Goal: Task Accomplishment & Management: Manage account settings

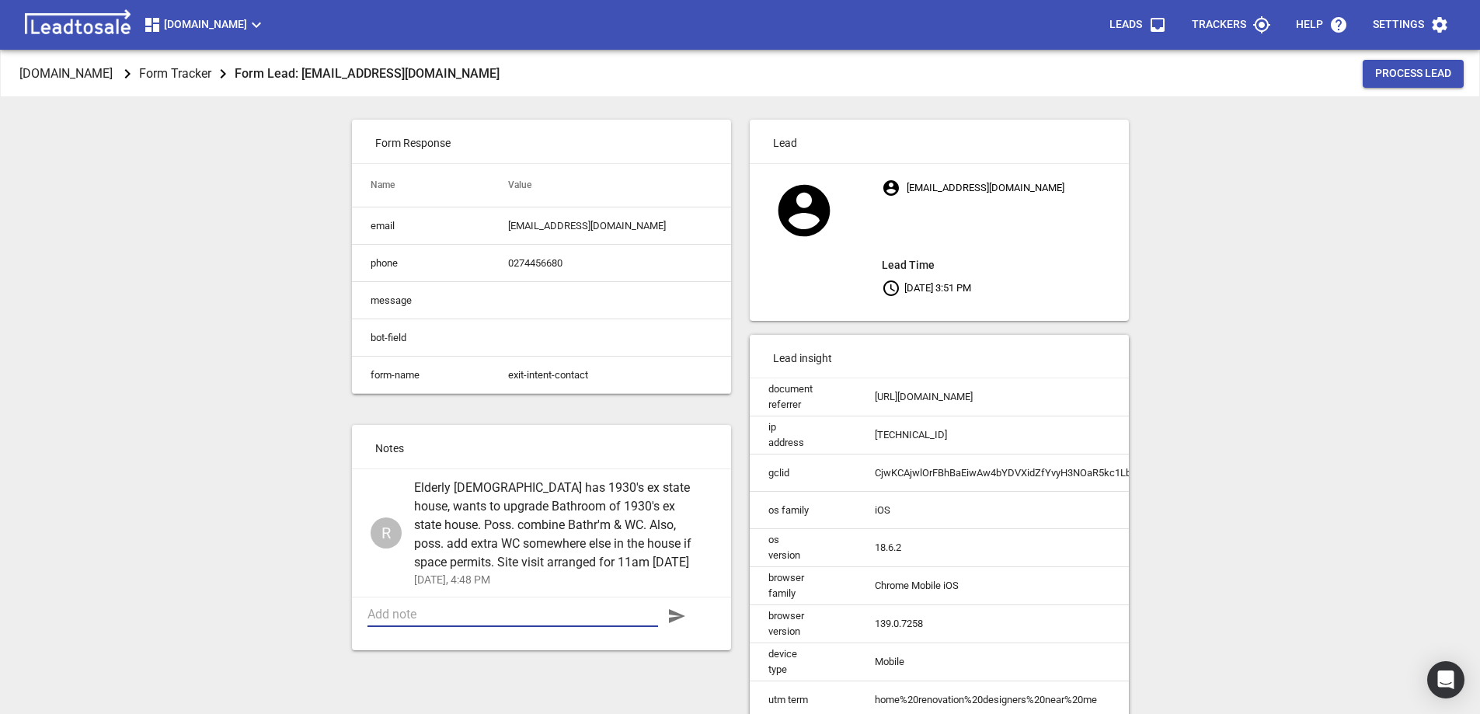
click at [473, 621] on textarea at bounding box center [512, 614] width 290 height 15
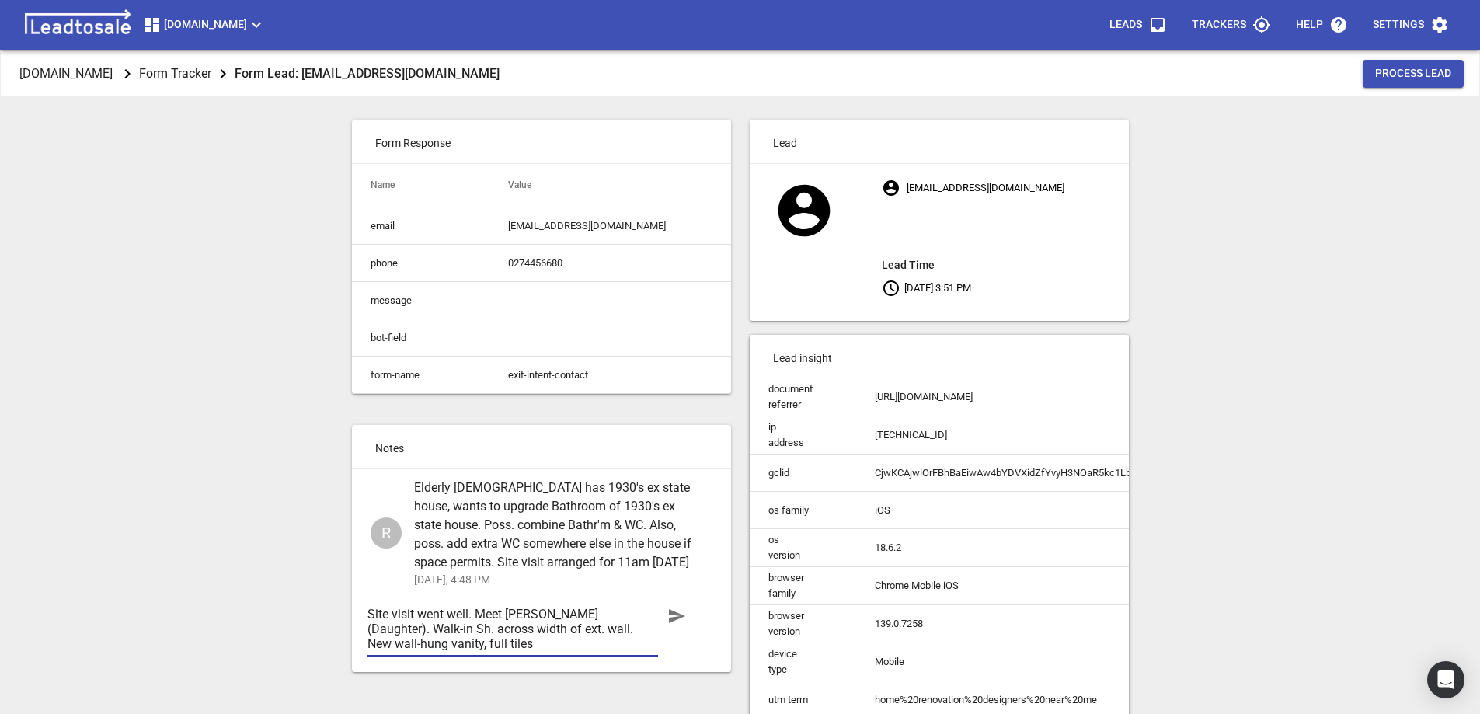
click at [653, 622] on textarea "Site visit went well. Meet Rachel (Daughter). Walk-in Sh. across width of ext. …" at bounding box center [512, 629] width 290 height 44
click at [496, 651] on textarea "Site visit went well. Meet Rachel (Daughter). Walk-in tiled Sh. across width of…" at bounding box center [512, 629] width 290 height 44
type textarea "Site visit went well. Meet Rachel (Daughter). Walk-in tiled Sh. across width of…"
click at [672, 625] on icon "button" at bounding box center [676, 616] width 19 height 19
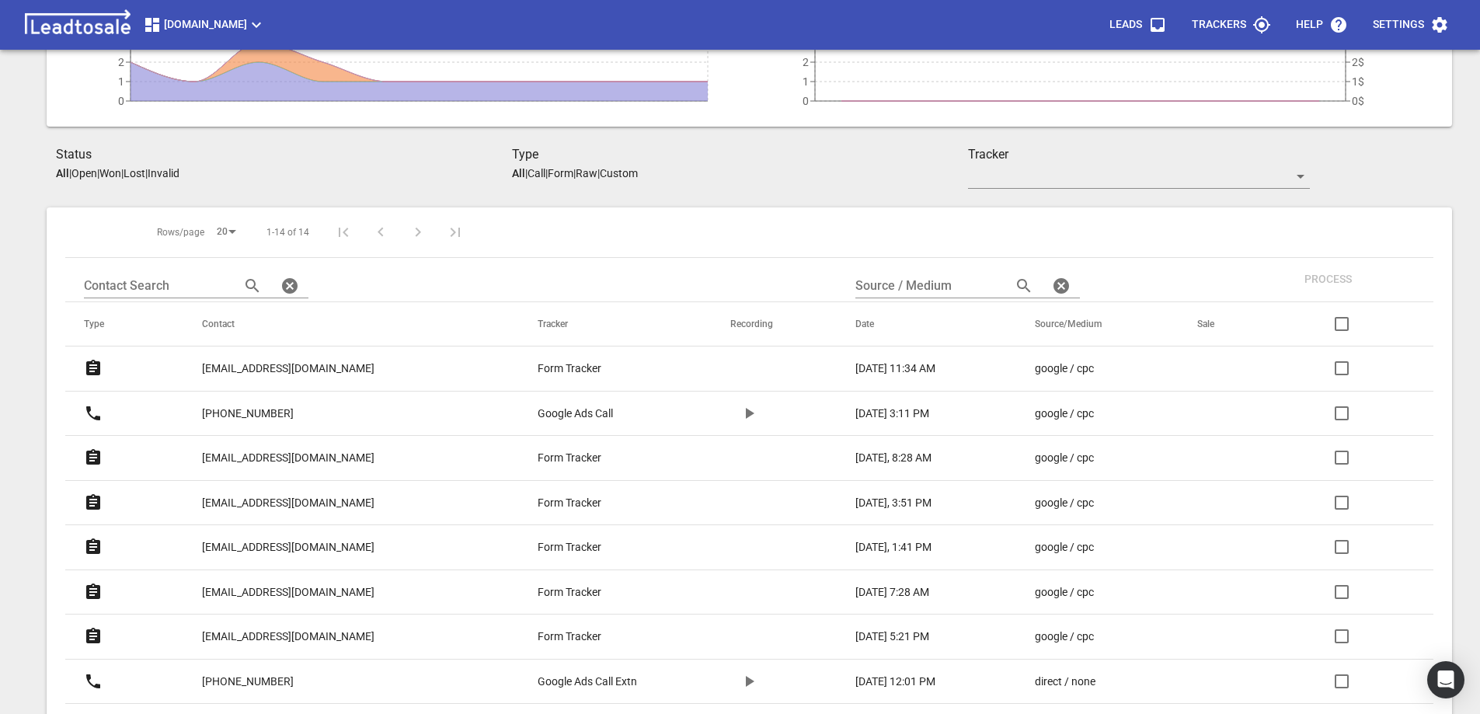
scroll to position [233, 0]
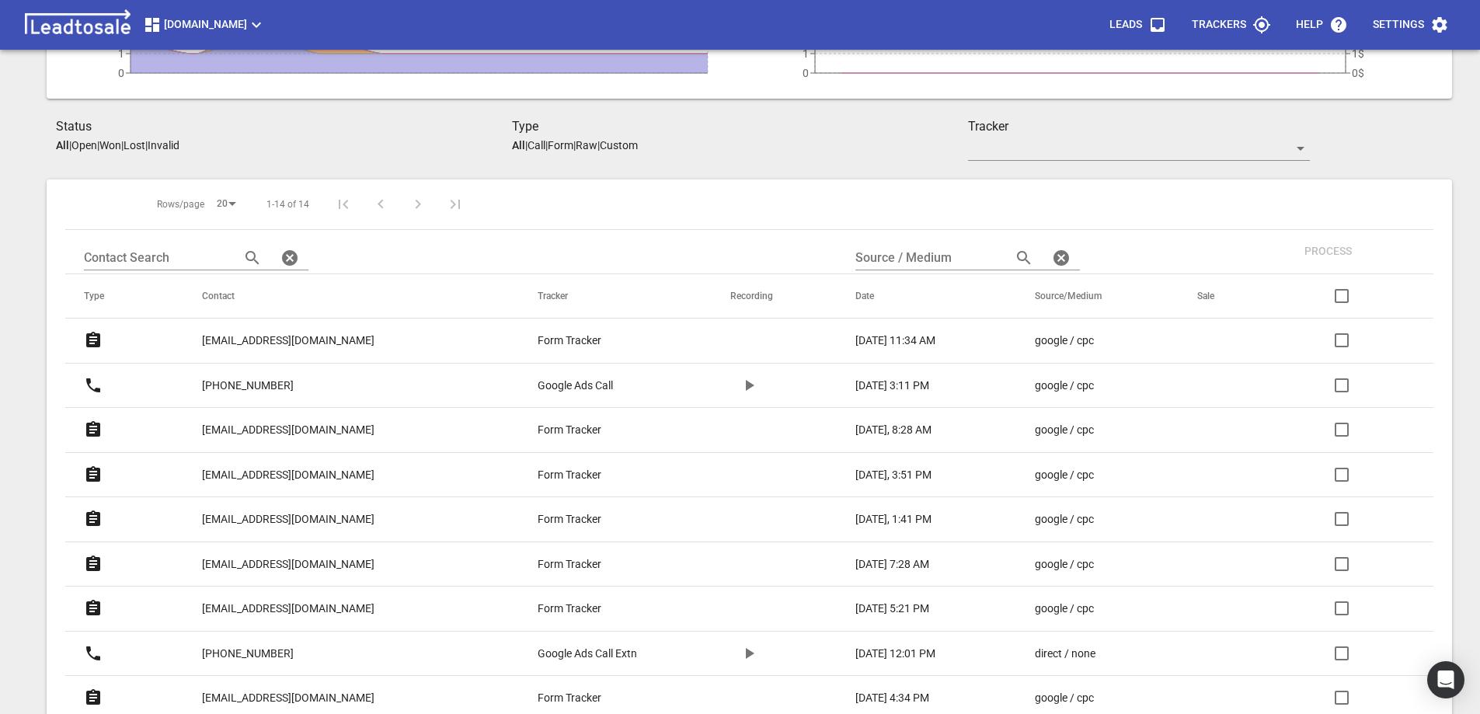
click at [296, 430] on p "[EMAIL_ADDRESS][DOMAIN_NAME]" at bounding box center [288, 430] width 172 height 16
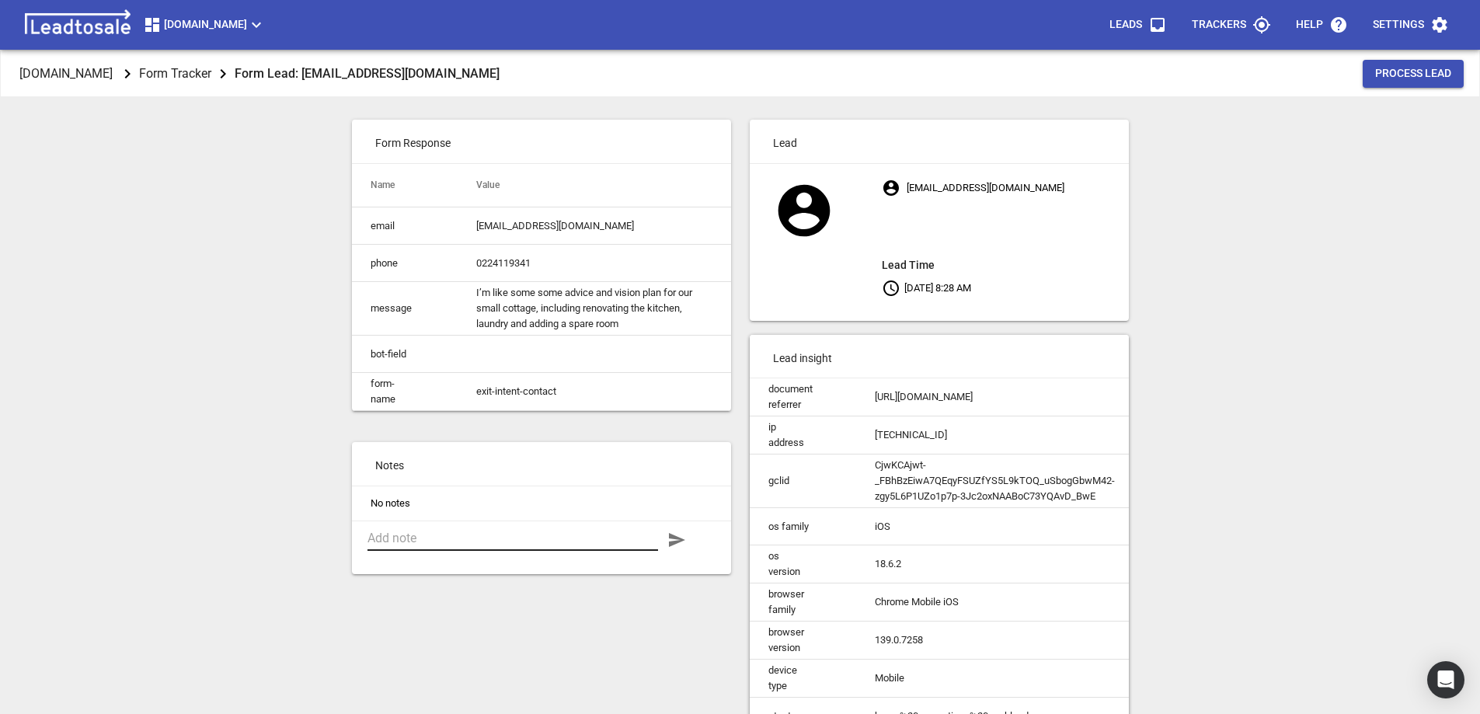
click at [437, 545] on textarea at bounding box center [512, 538] width 290 height 15
type textarea "Missed this one due to Father's Day. Phoned, no answer. Emailed."
click at [677, 547] on icon "button" at bounding box center [677, 540] width 16 height 14
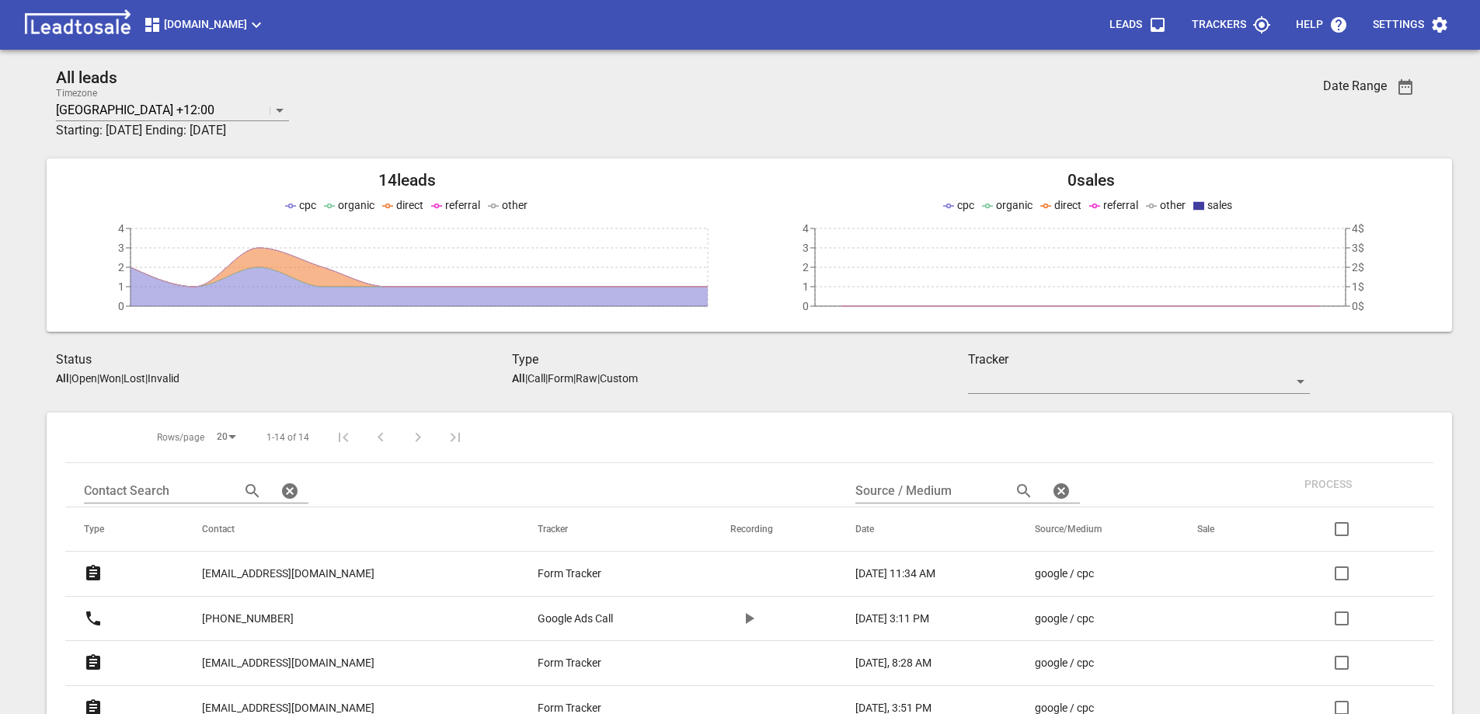
scroll to position [233, 0]
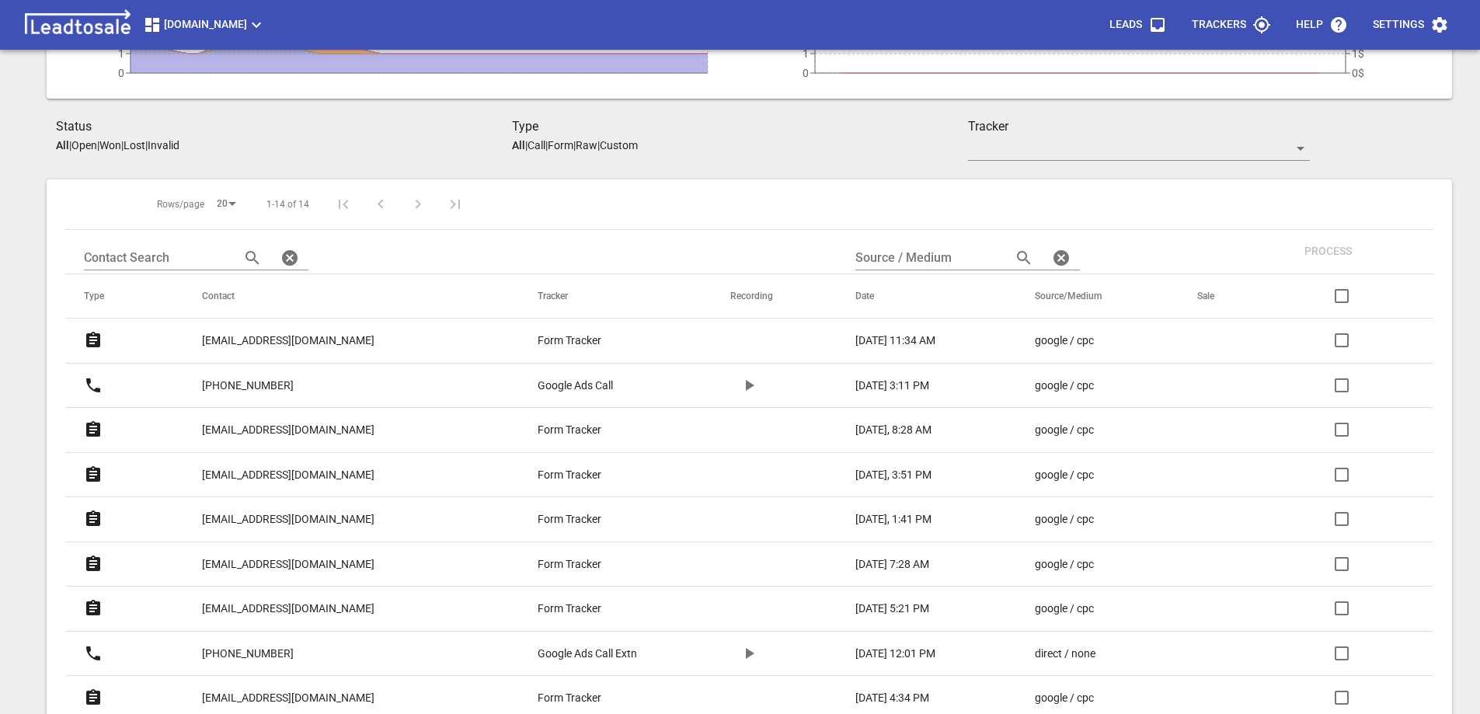
click at [271, 340] on p "[EMAIL_ADDRESS][DOMAIN_NAME]" at bounding box center [288, 340] width 172 height 16
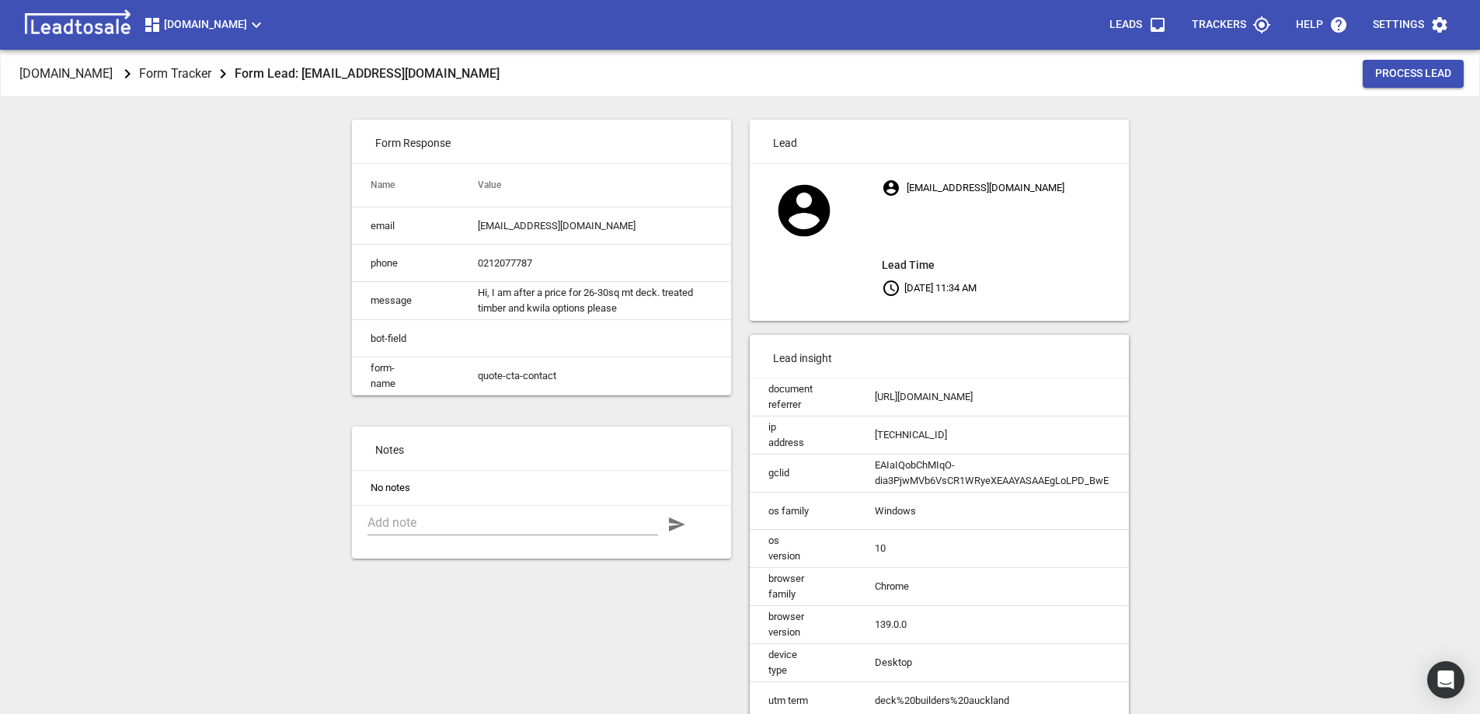
drag, startPoint x: 242, startPoint y: 338, endPoint x: 193, endPoint y: 404, distance: 82.2
click at [194, 405] on div "Design2renovate.co.nz Form Tracker Form Lead: karthikjoseph03@gmail.com Process…" at bounding box center [739, 407] width 1467 height 714
click at [431, 530] on textarea at bounding box center [512, 522] width 290 height 15
click at [649, 548] on textarea "Replace existing desk with new deck to original layout. Approx. 800mm off groun…" at bounding box center [512, 537] width 290 height 44
click at [571, 559] on textarea "Replace existing desk with new deck to original layout. Approx. 800mm off groun…" at bounding box center [512, 537] width 290 height 44
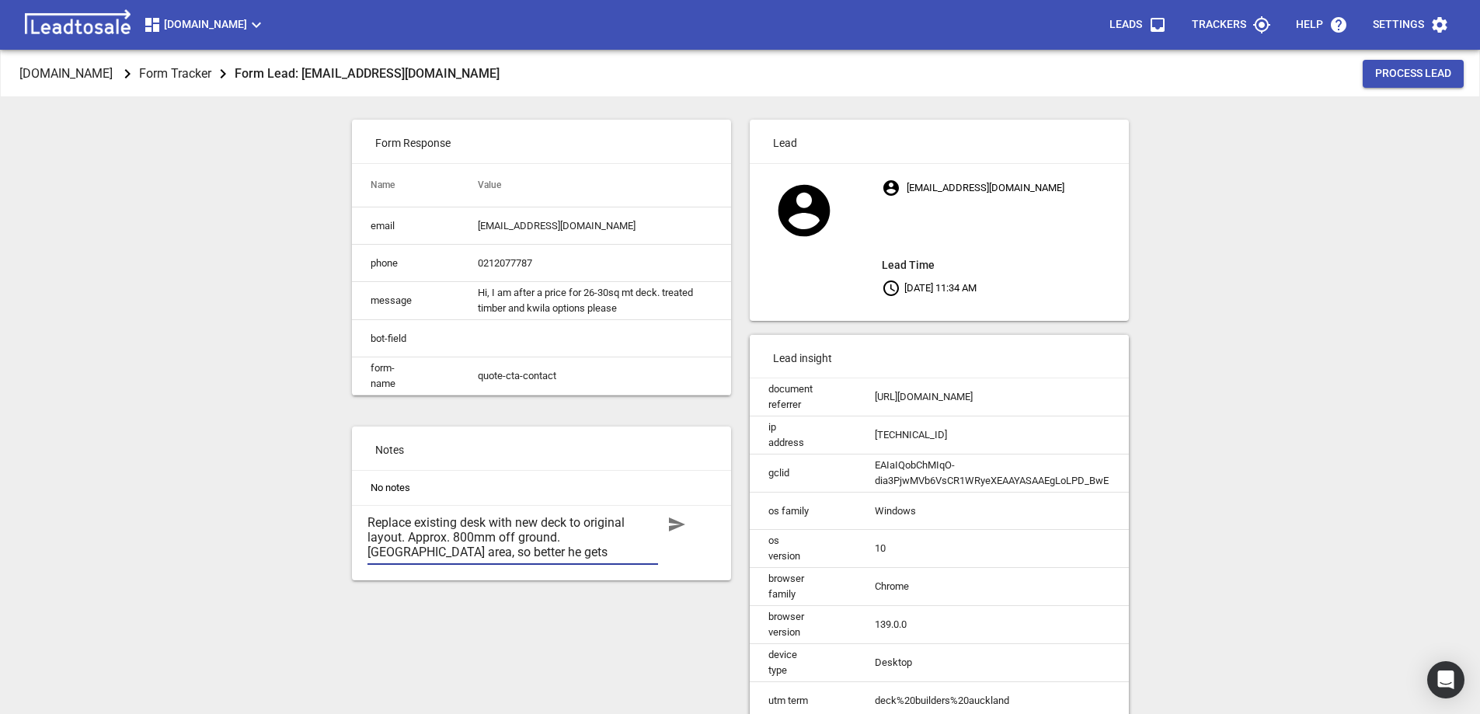
type textarea "Replace existing desk with new deck to original layout. Approx. 800mm off groun…"
click at [673, 531] on icon "button" at bounding box center [677, 524] width 16 height 14
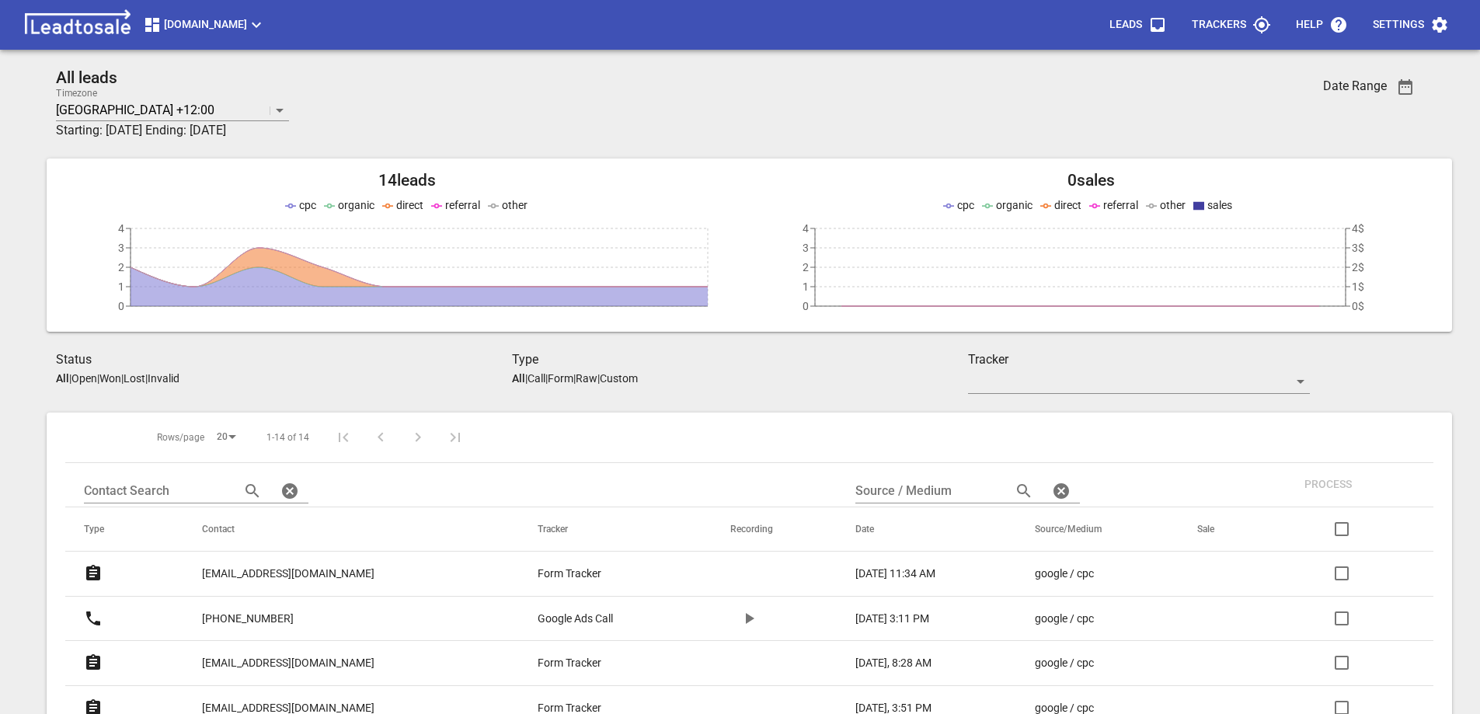
scroll to position [233, 0]
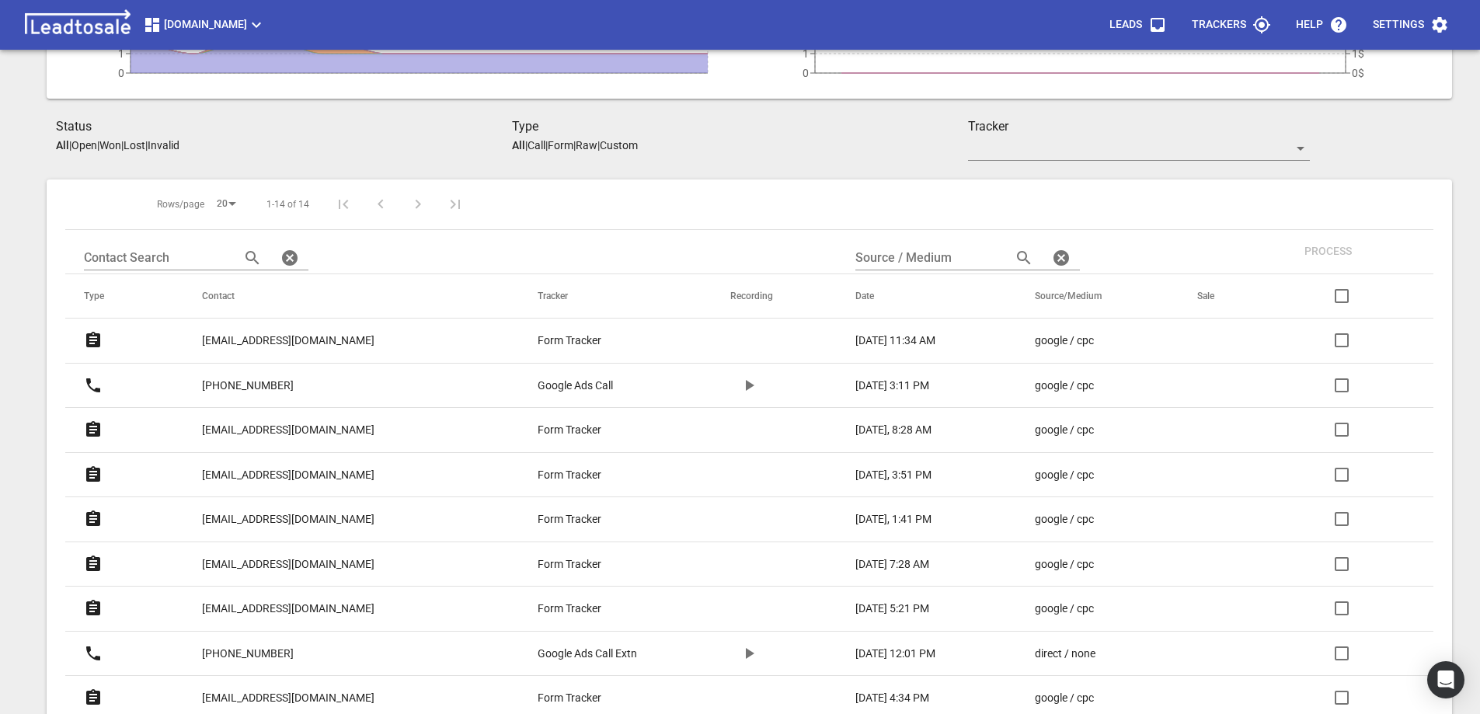
click at [276, 517] on p "[EMAIL_ADDRESS][DOMAIN_NAME]" at bounding box center [288, 519] width 172 height 16
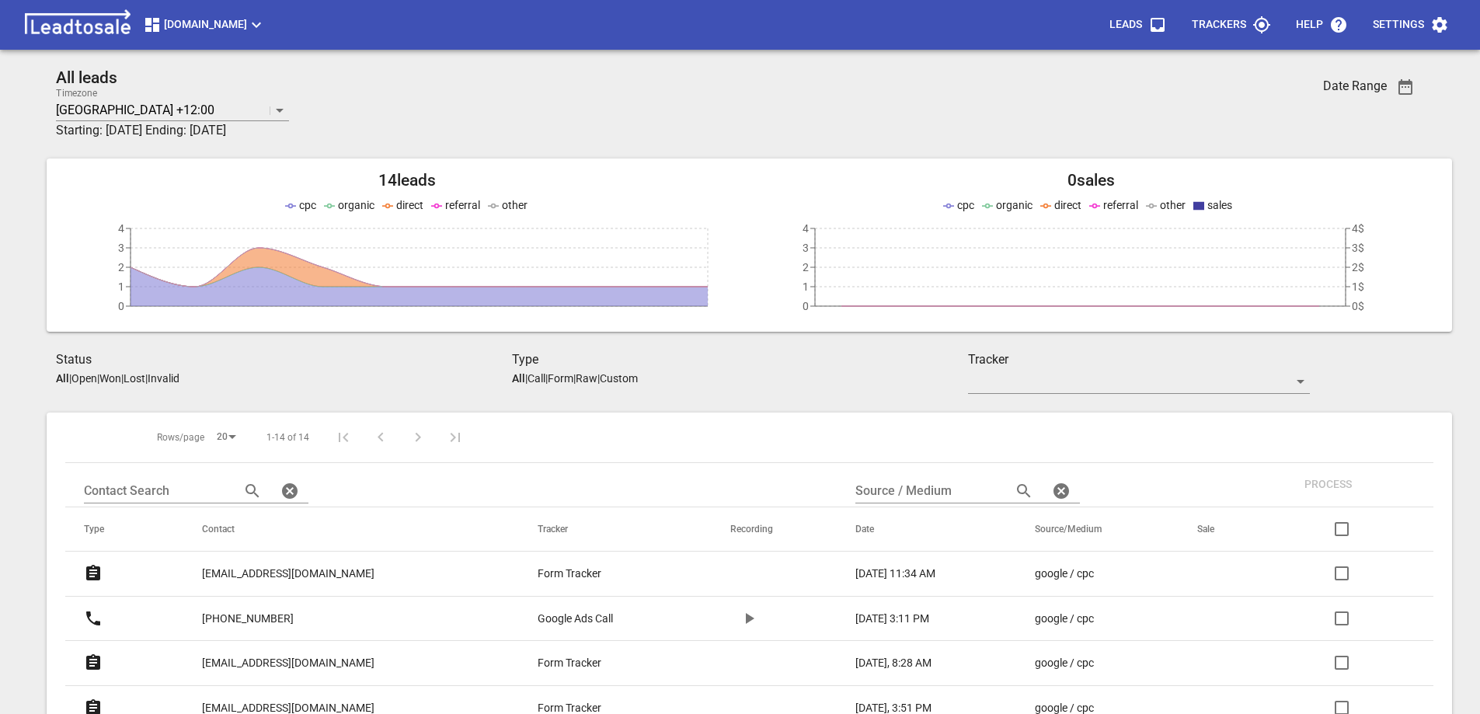
scroll to position [233, 0]
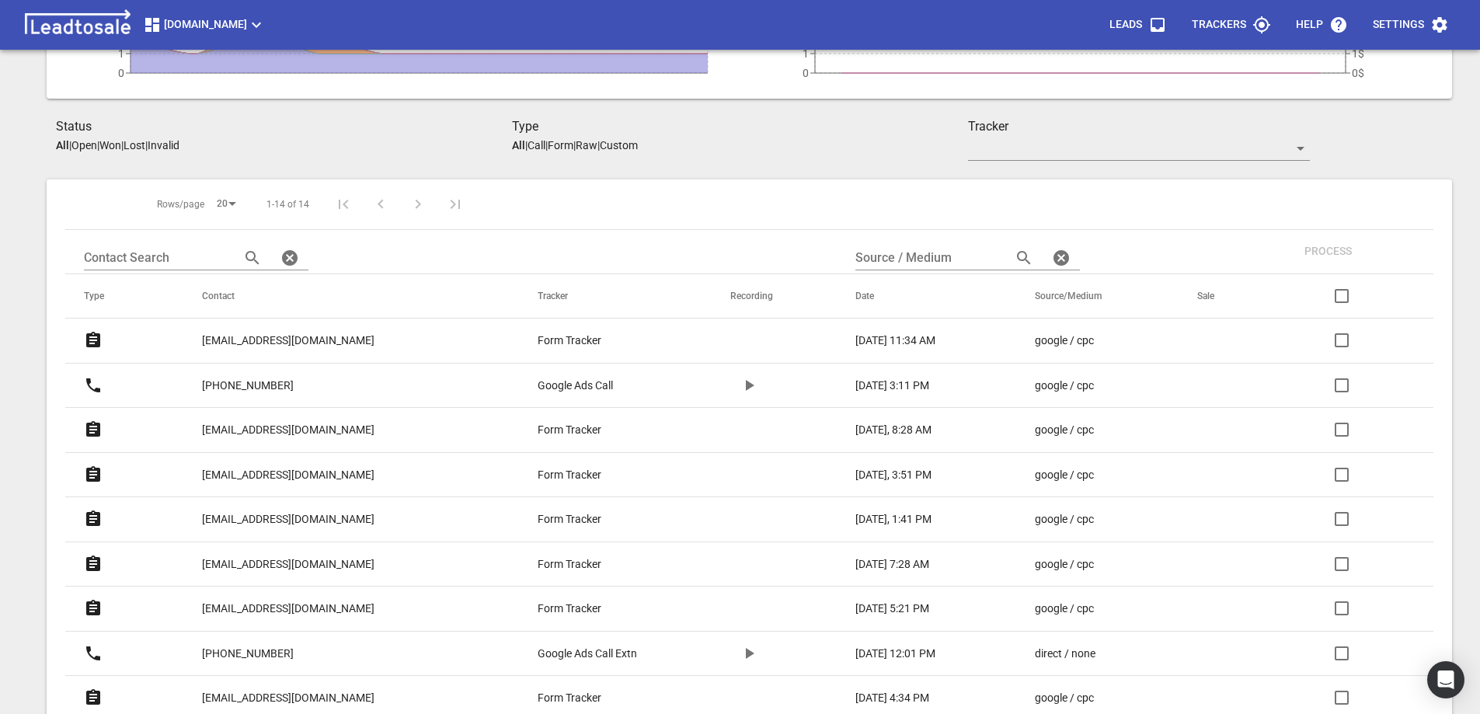
click at [233, 384] on p "[PHONE_NUMBER]" at bounding box center [248, 385] width 92 height 16
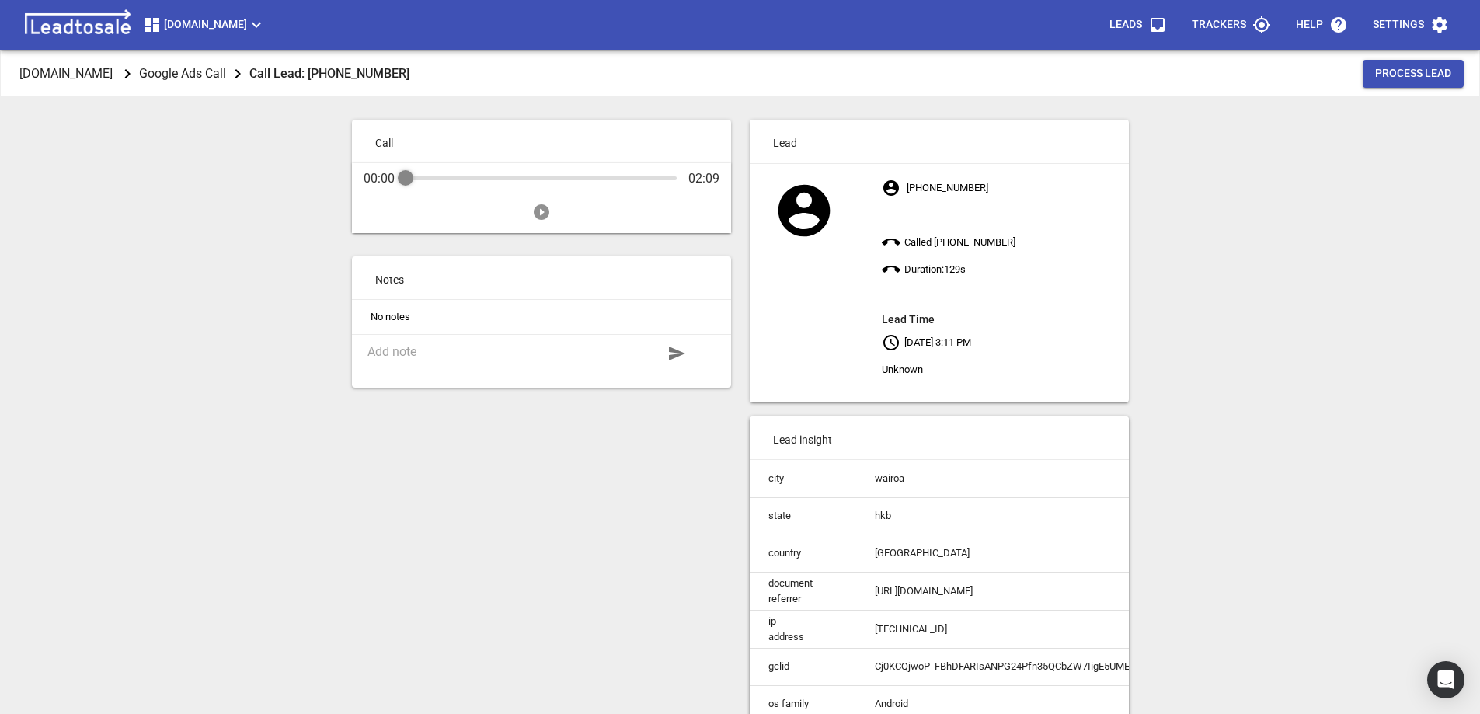
click at [540, 212] on icon "Play" at bounding box center [541, 212] width 19 height 19
click at [465, 351] on textarea at bounding box center [512, 351] width 290 height 15
type textarea "Interior decorating of Bathroom in [GEOGRAPHIC_DATA]."
click at [673, 357] on icon "button" at bounding box center [677, 353] width 16 height 14
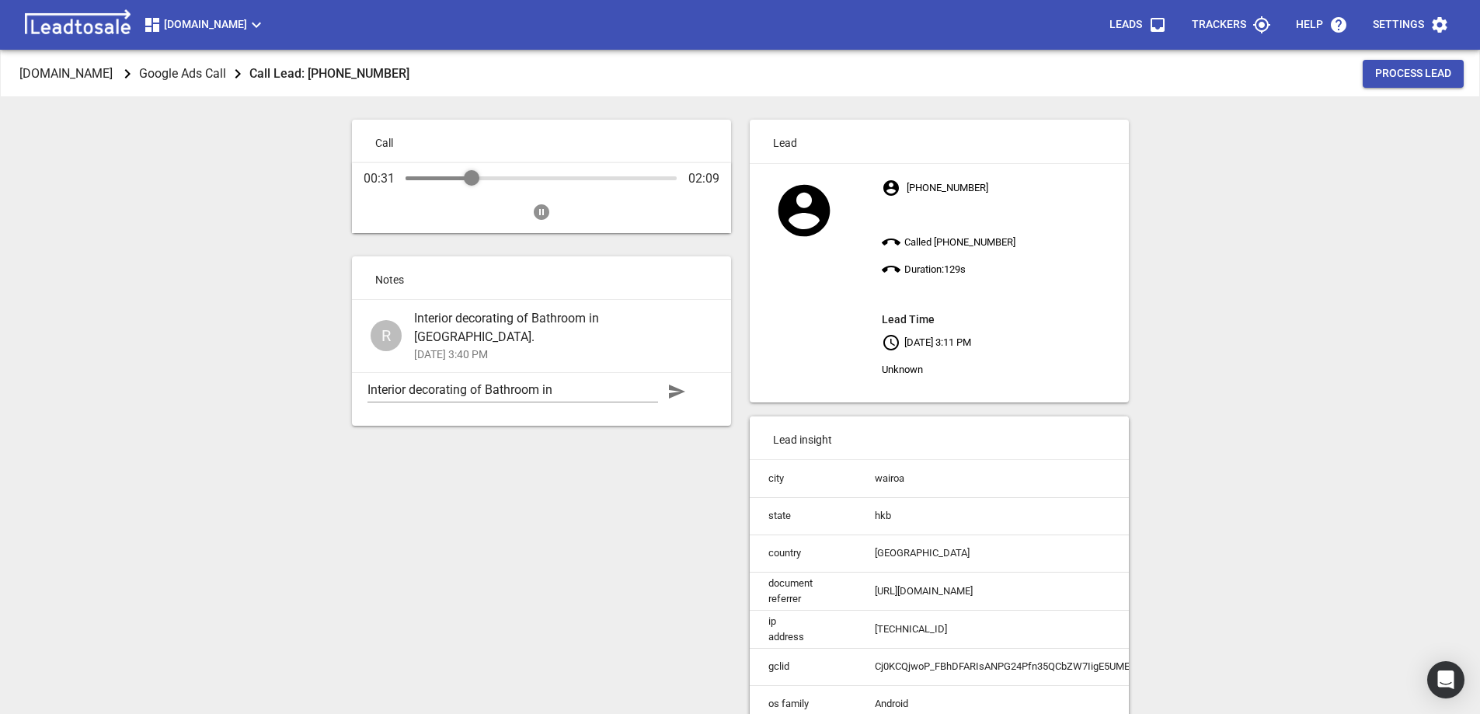
click at [544, 211] on icon "Pause" at bounding box center [542, 212] width 16 height 16
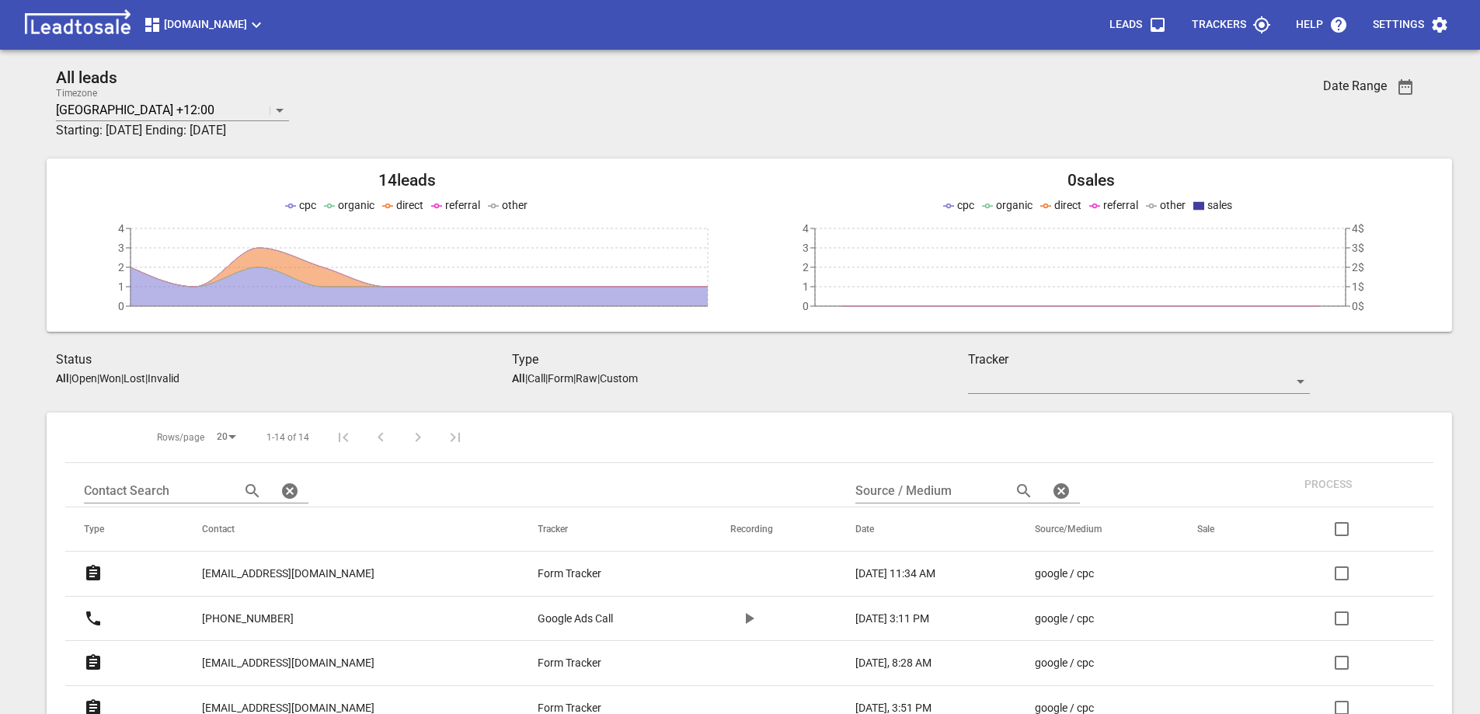
scroll to position [233, 0]
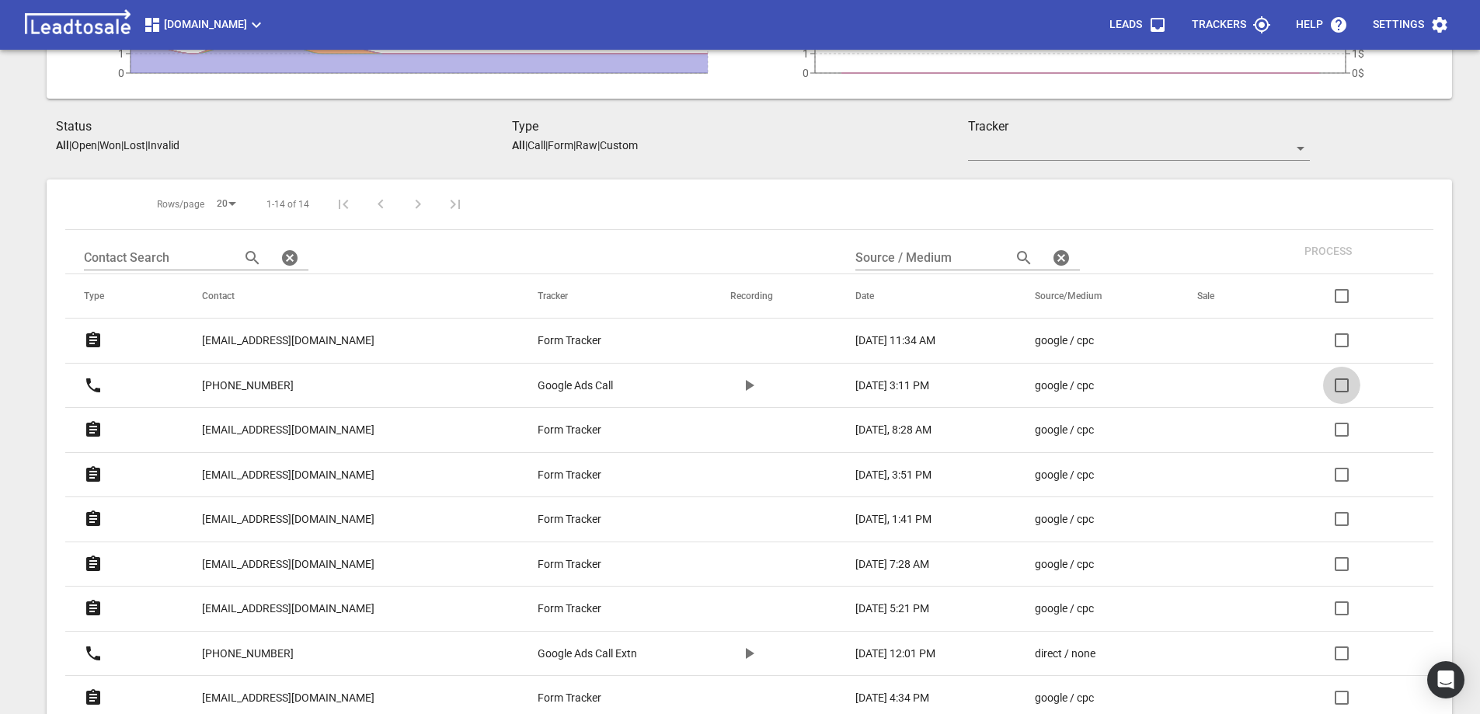
click at [1340, 383] on input "checkbox" at bounding box center [1341, 385] width 37 height 37
checkbox input "true"
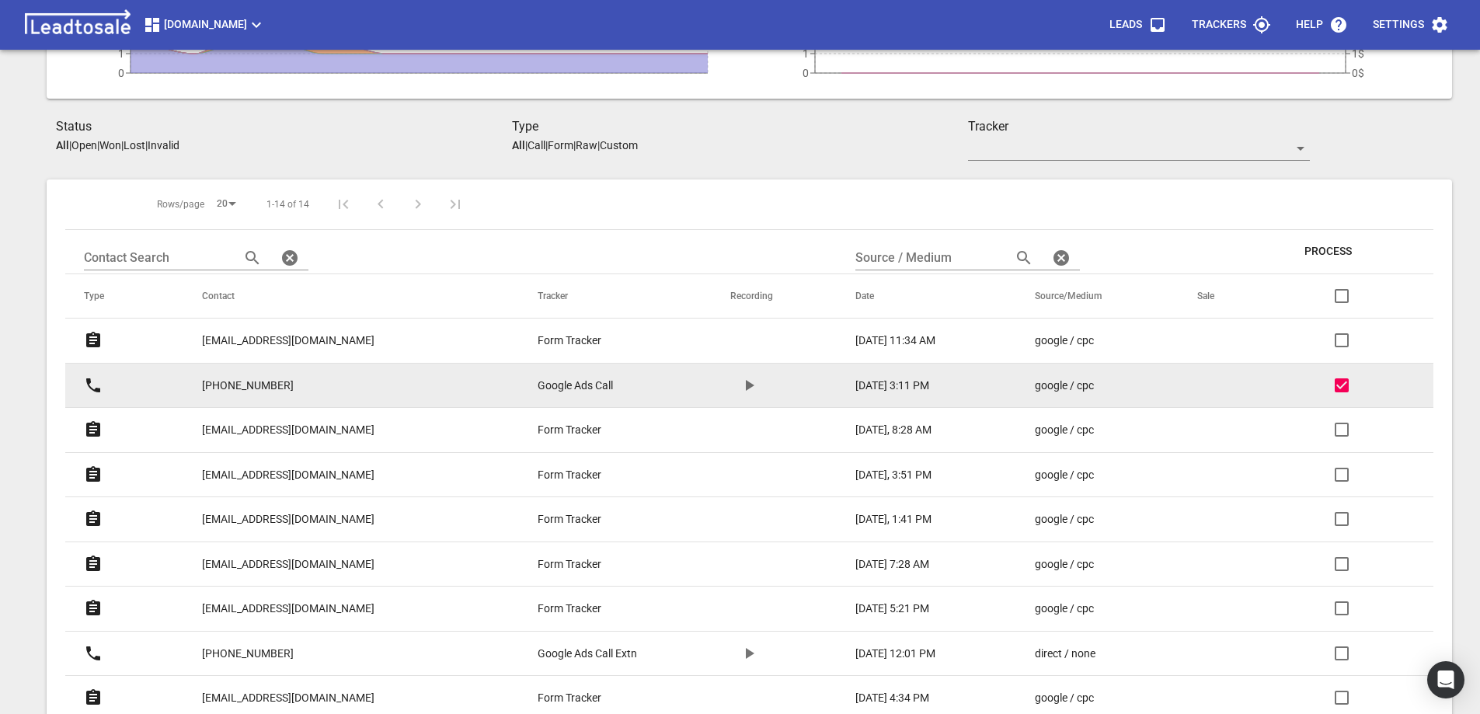
drag, startPoint x: 1208, startPoint y: 388, endPoint x: 1191, endPoint y: 396, distance: 19.1
click at [1191, 396] on td at bounding box center [1225, 385] width 95 height 45
click at [91, 431] on icon at bounding box center [93, 429] width 14 height 16
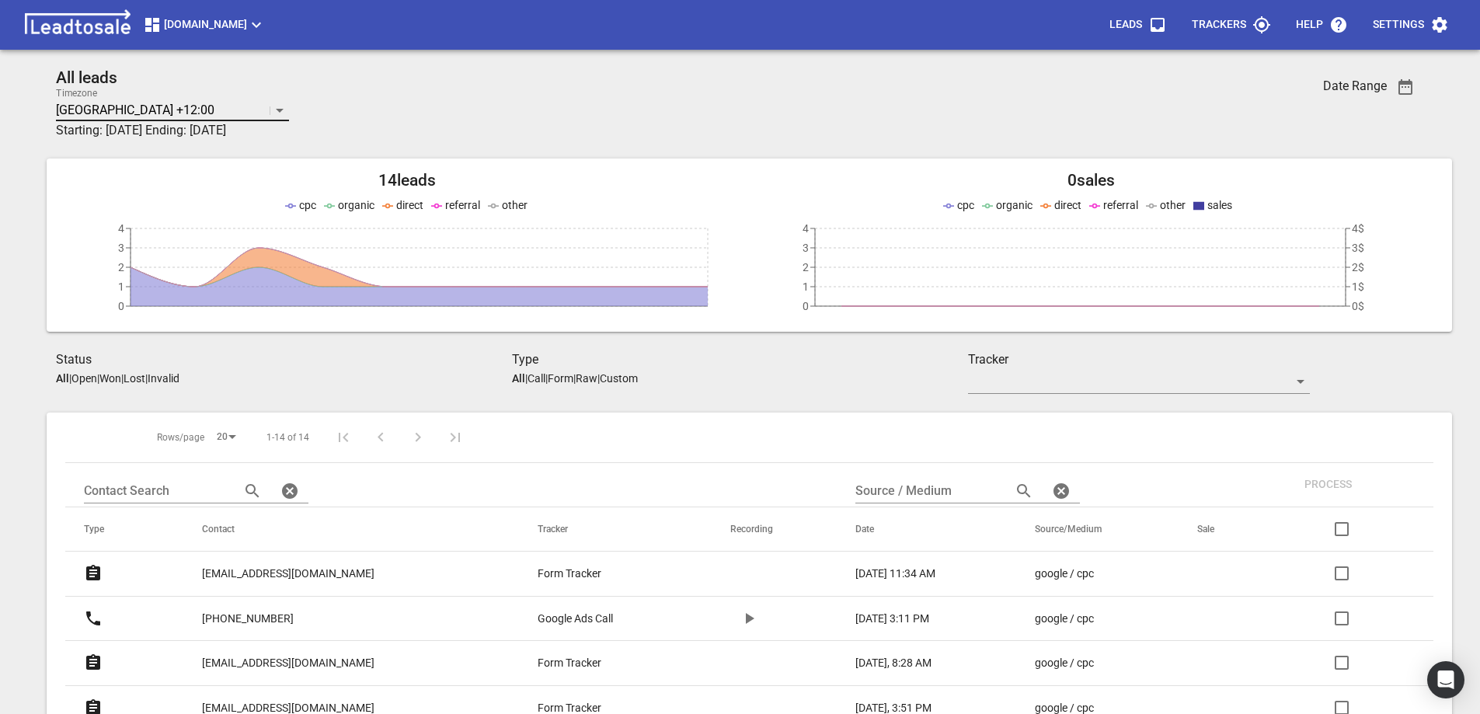
click at [280, 112] on icon at bounding box center [280, 111] width 8 height 4
click at [394, 89] on div "All leads Timezone Auckland +12:00 Starting: 2025-08-14 Ending: 2025-09-11" at bounding box center [625, 103] width 1139 height 71
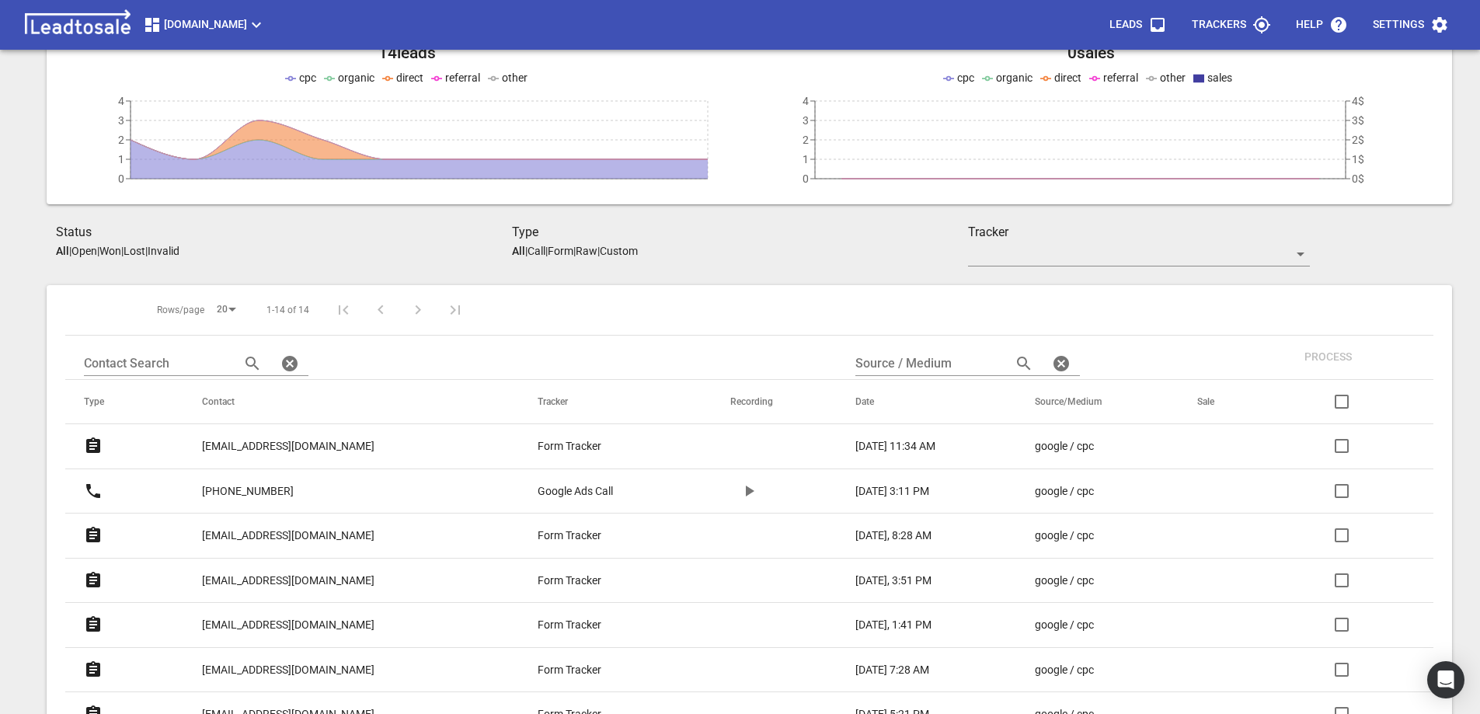
scroll to position [155, 0]
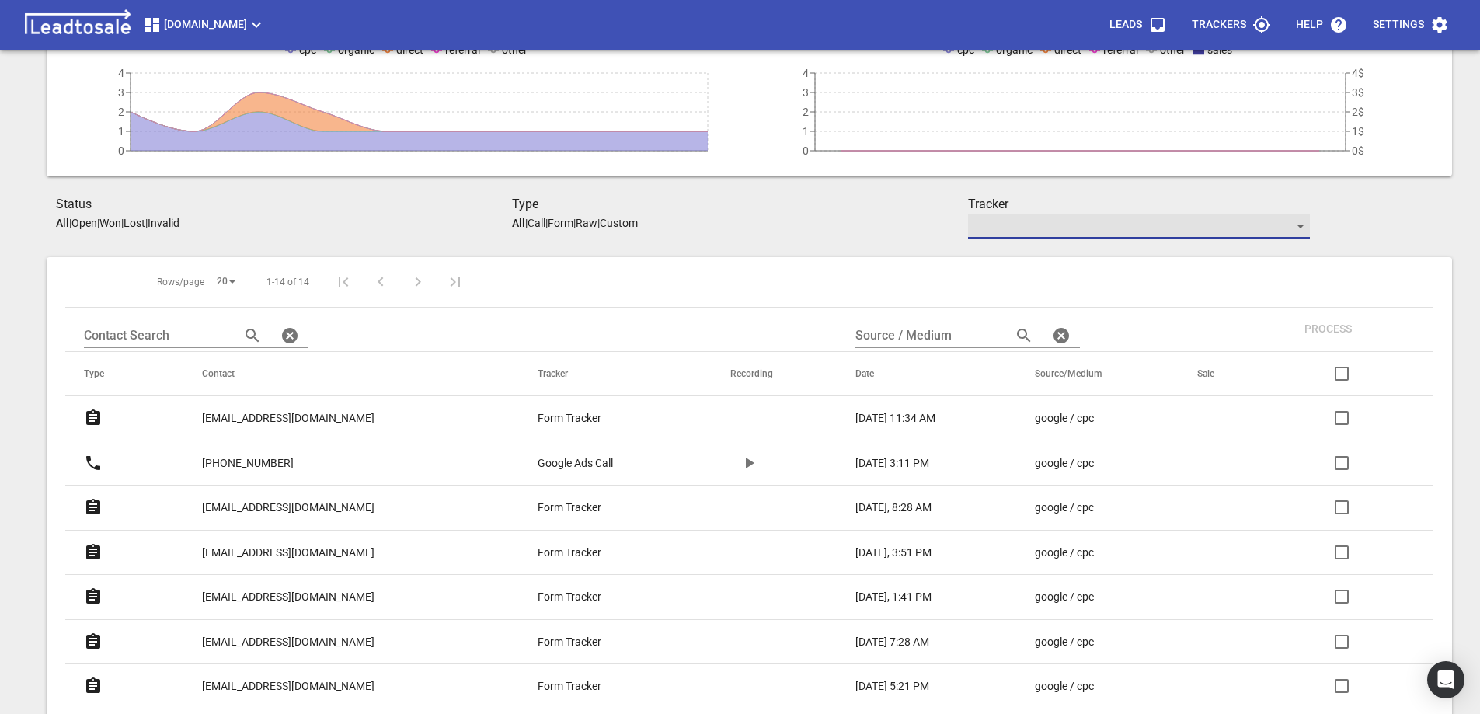
click at [1300, 224] on div "​" at bounding box center [1139, 226] width 342 height 25
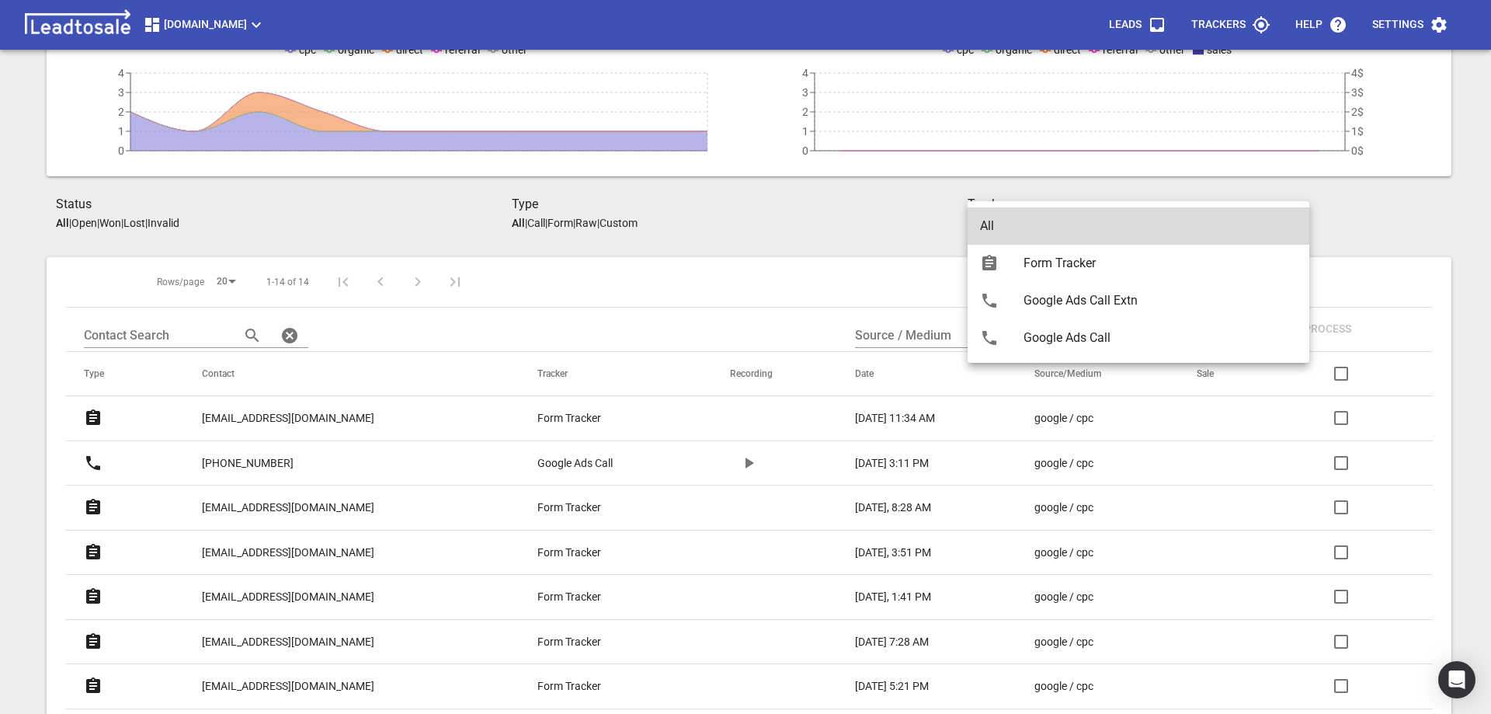
click at [1359, 218] on div at bounding box center [745, 357] width 1491 height 714
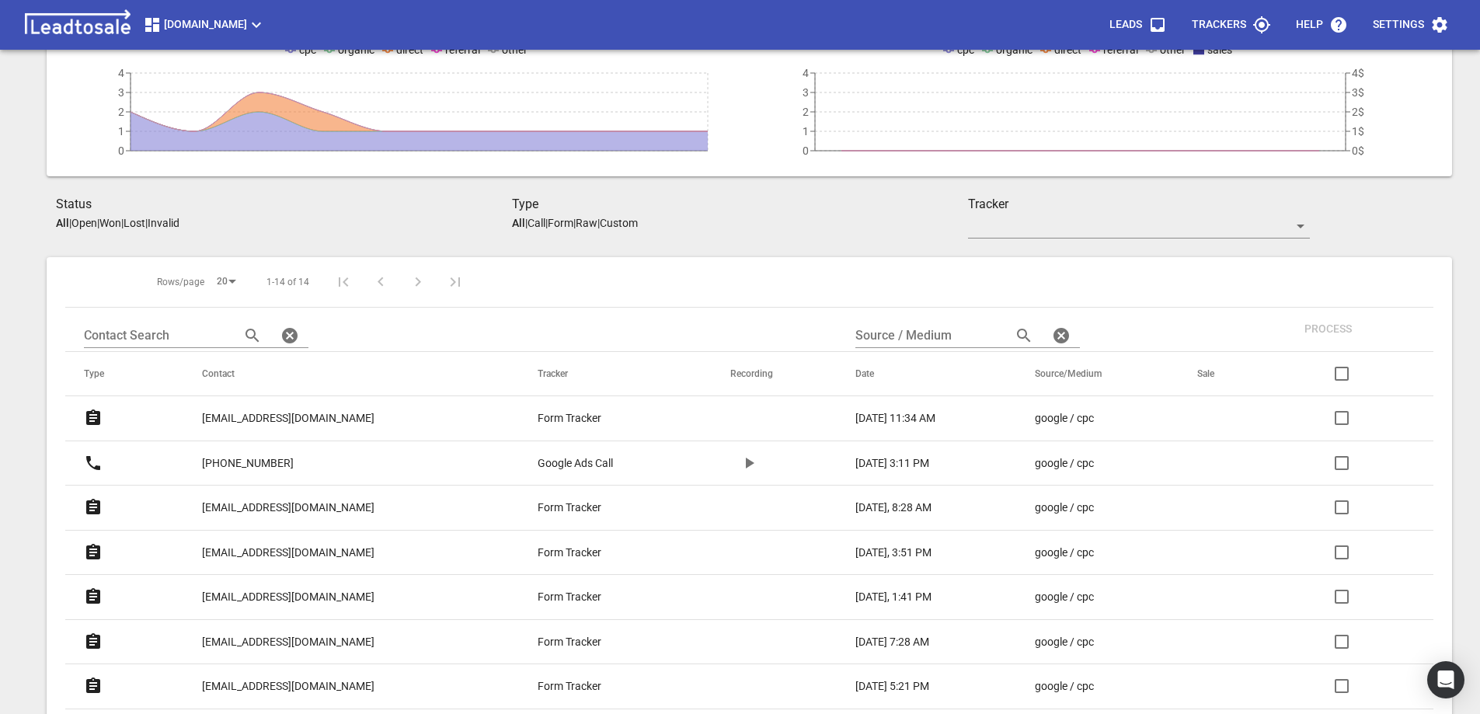
click at [1359, 218] on div at bounding box center [1367, 216] width 114 height 43
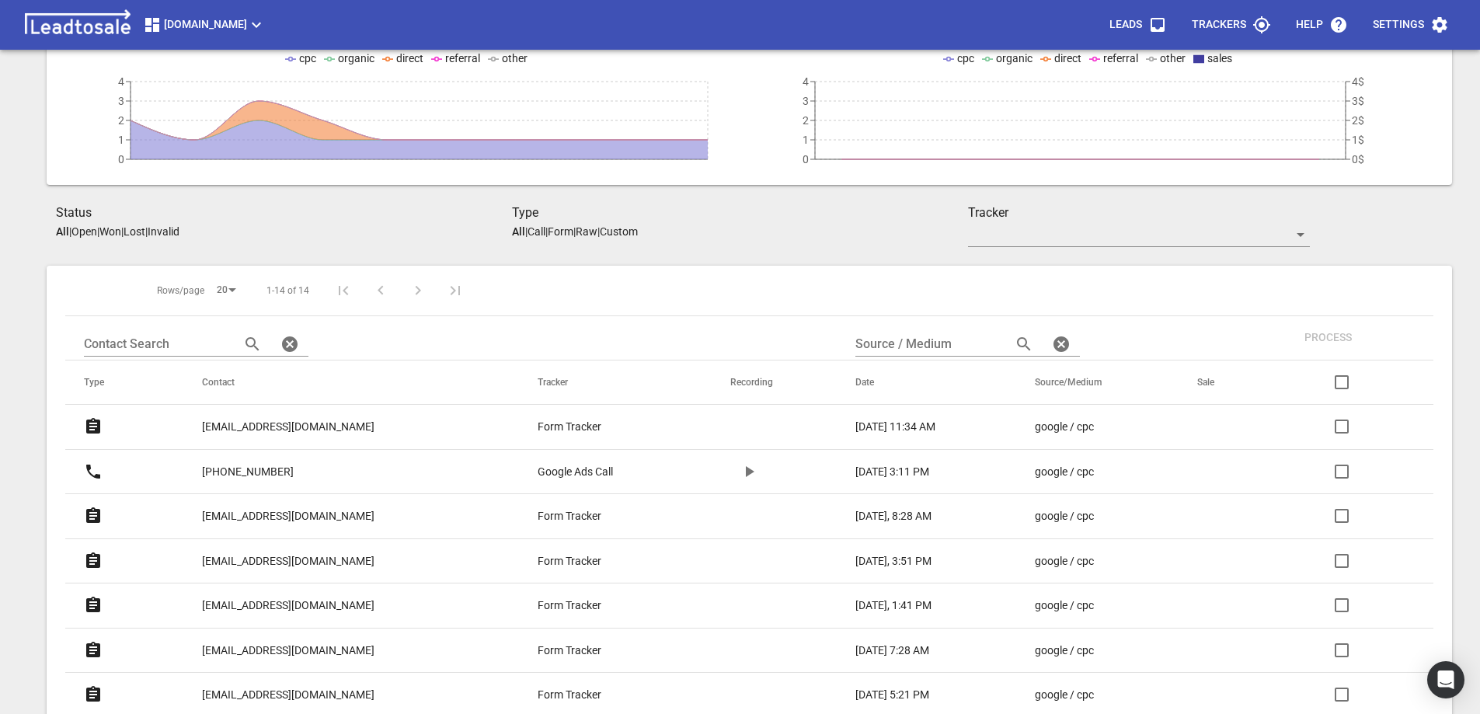
scroll to position [0, 0]
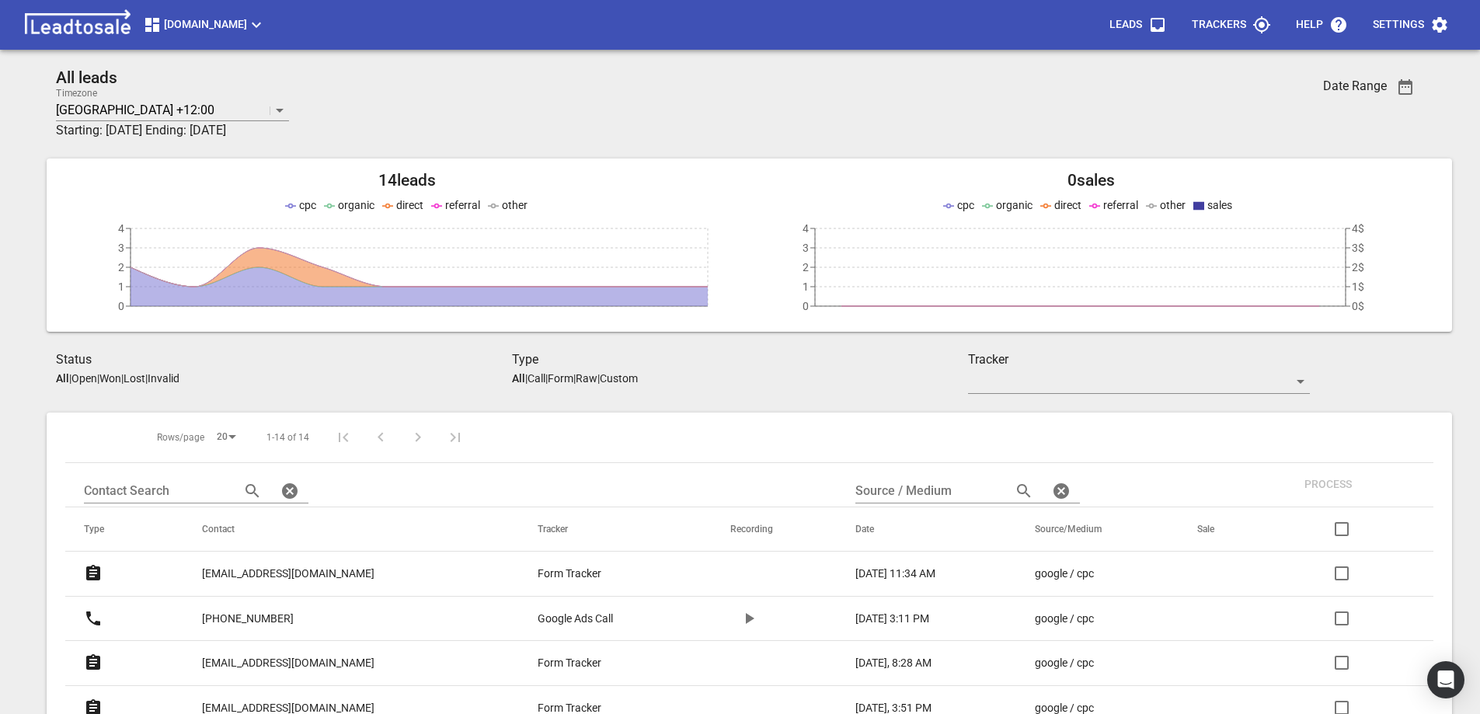
click at [61, 375] on aside "All" at bounding box center [62, 378] width 13 height 12
click at [277, 134] on h3 "Starting: [DATE] Ending: [DATE]" at bounding box center [625, 130] width 1139 height 19
click at [1405, 89] on icon "button" at bounding box center [1405, 87] width 19 height 19
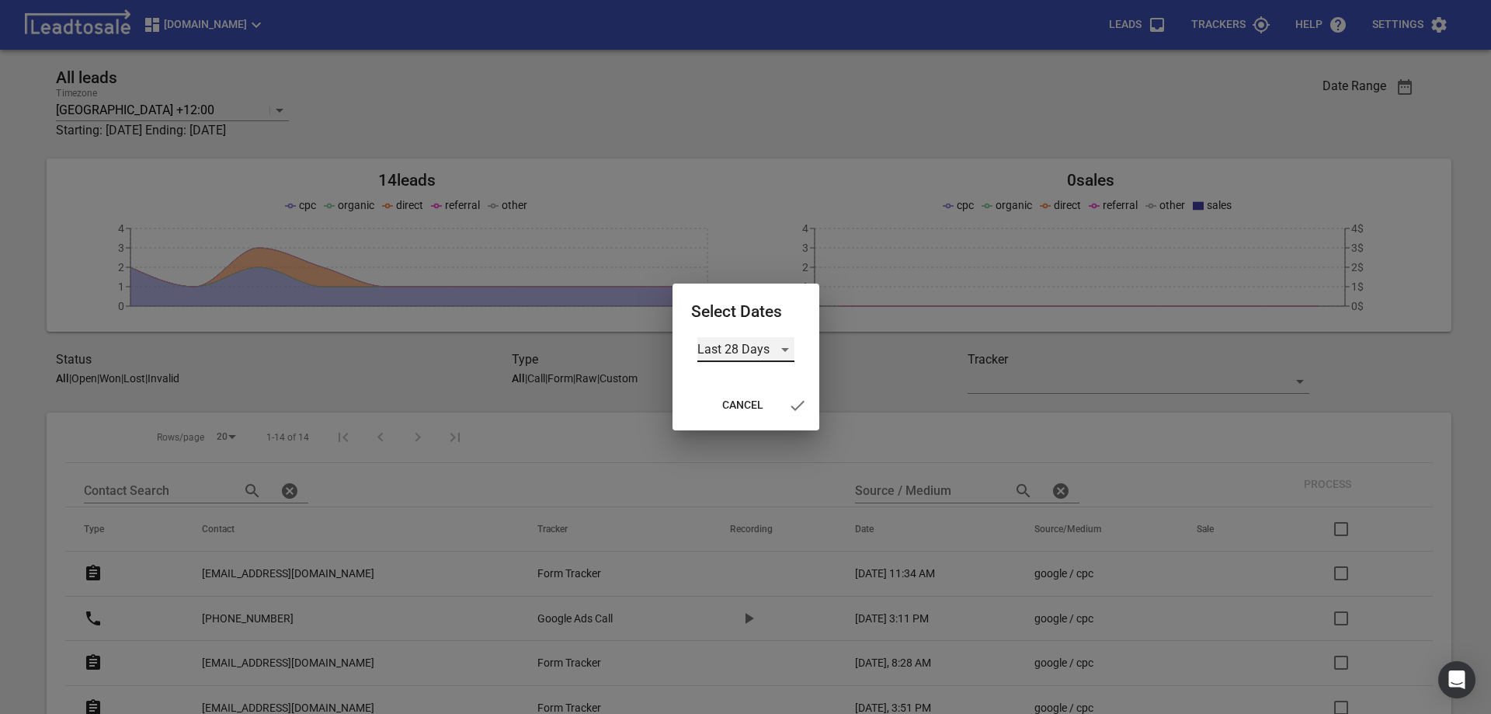
click at [782, 351] on div "Last 28 Days" at bounding box center [745, 349] width 97 height 25
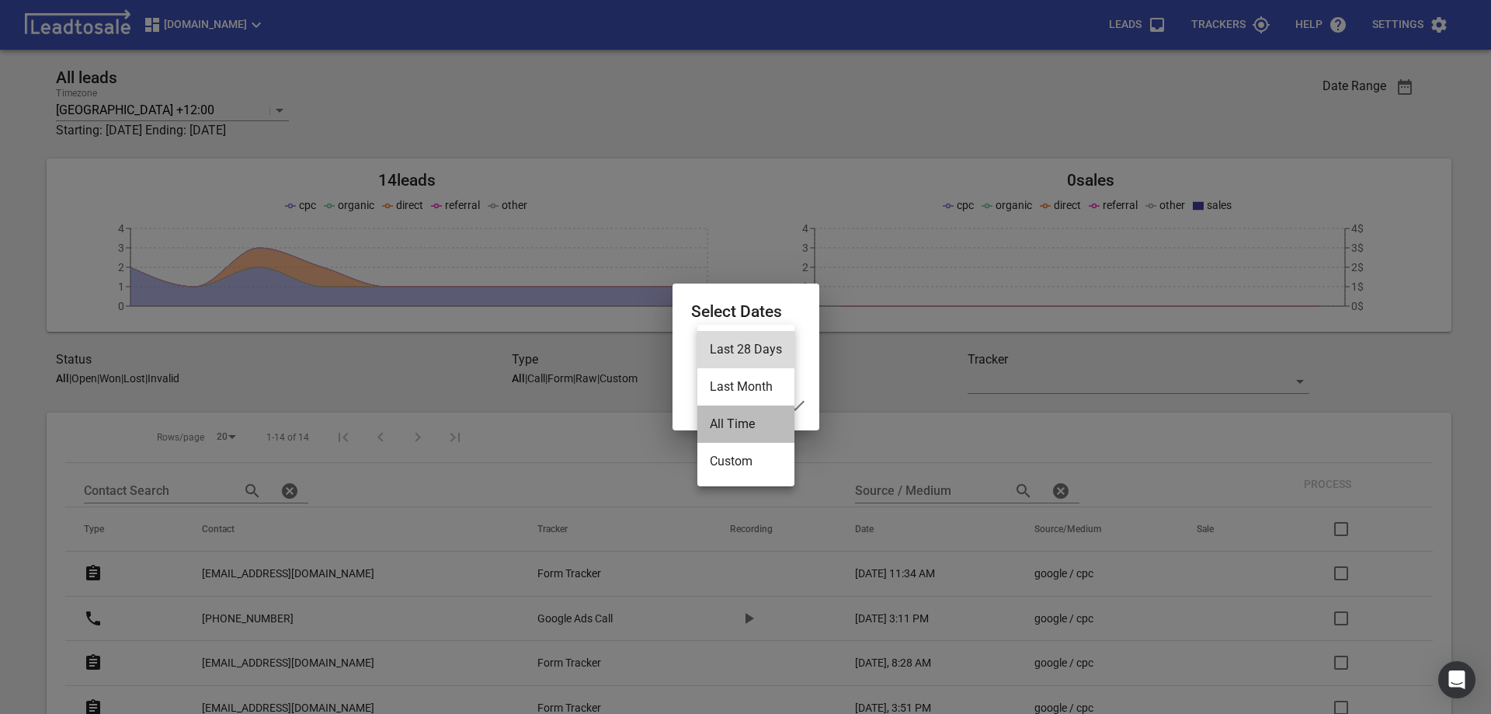
click at [731, 420] on li "All Time" at bounding box center [745, 423] width 97 height 37
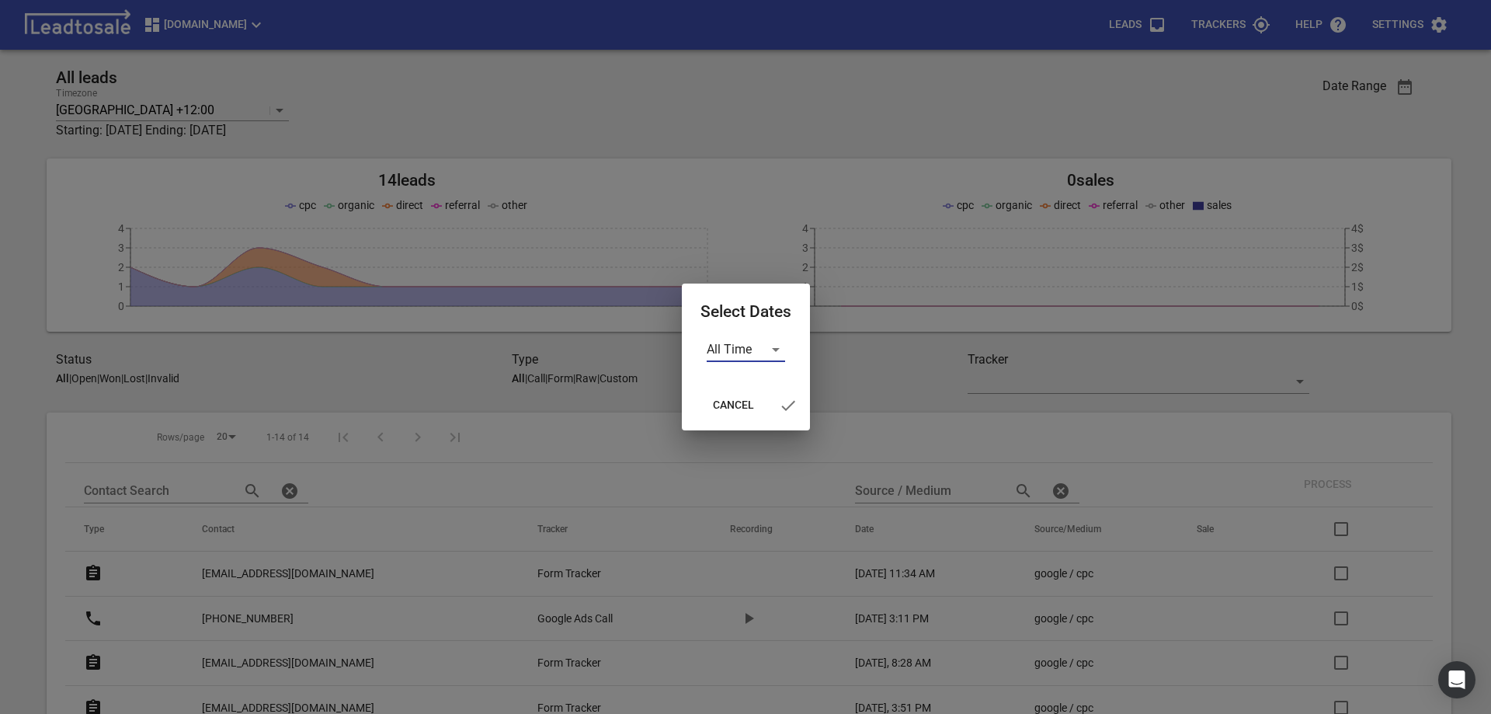
click at [699, 100] on div at bounding box center [745, 357] width 1491 height 714
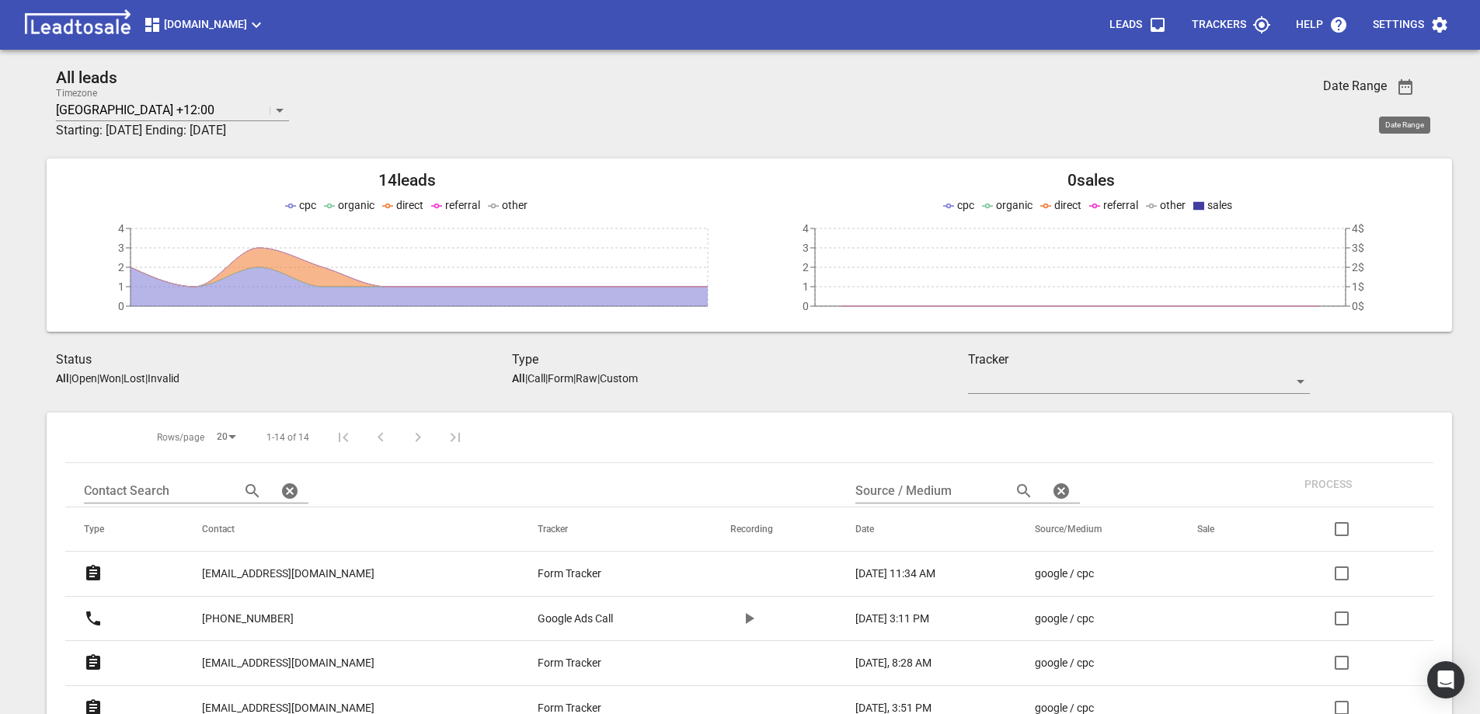
click at [1407, 127] on div "Date Range" at bounding box center [1404, 125] width 51 height 17
click at [1402, 87] on icon "button" at bounding box center [1405, 87] width 14 height 16
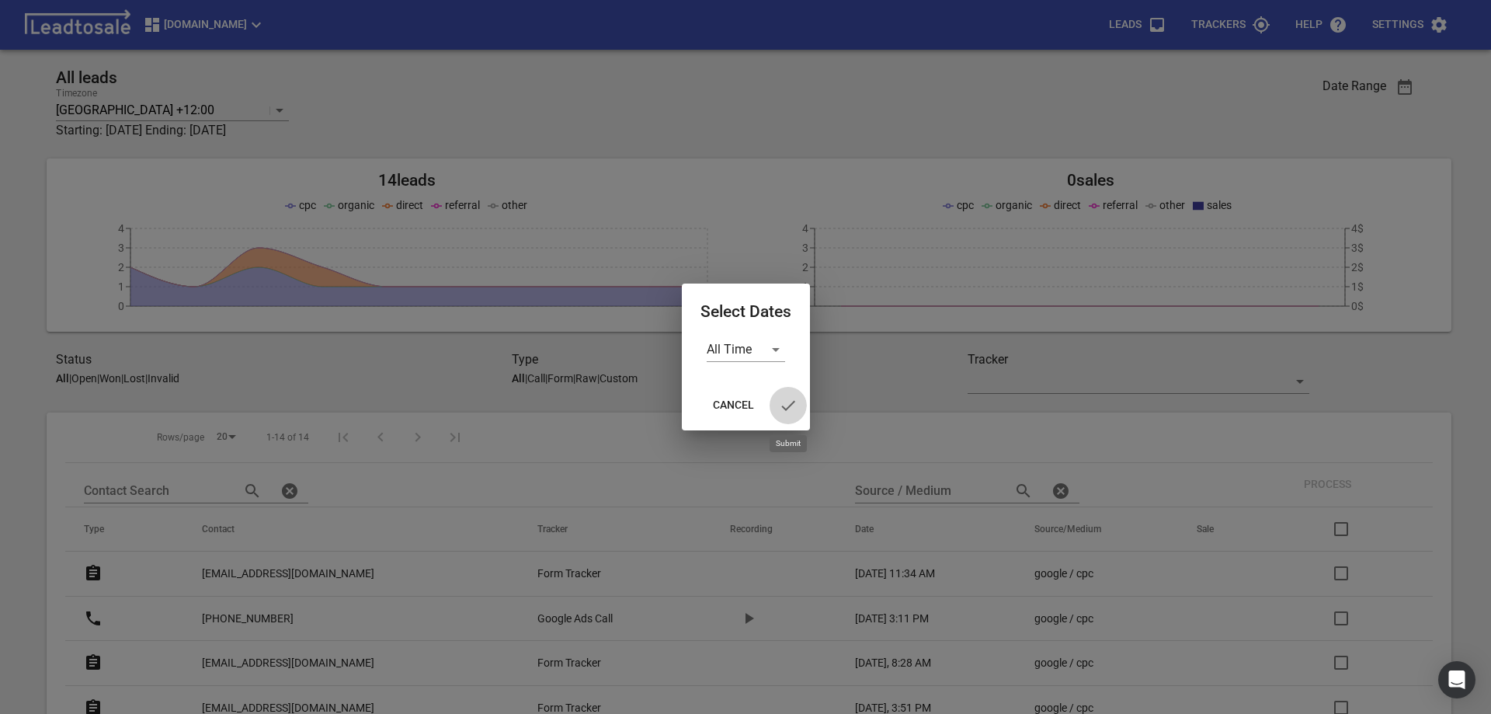
click at [786, 407] on icon "button" at bounding box center [788, 405] width 19 height 19
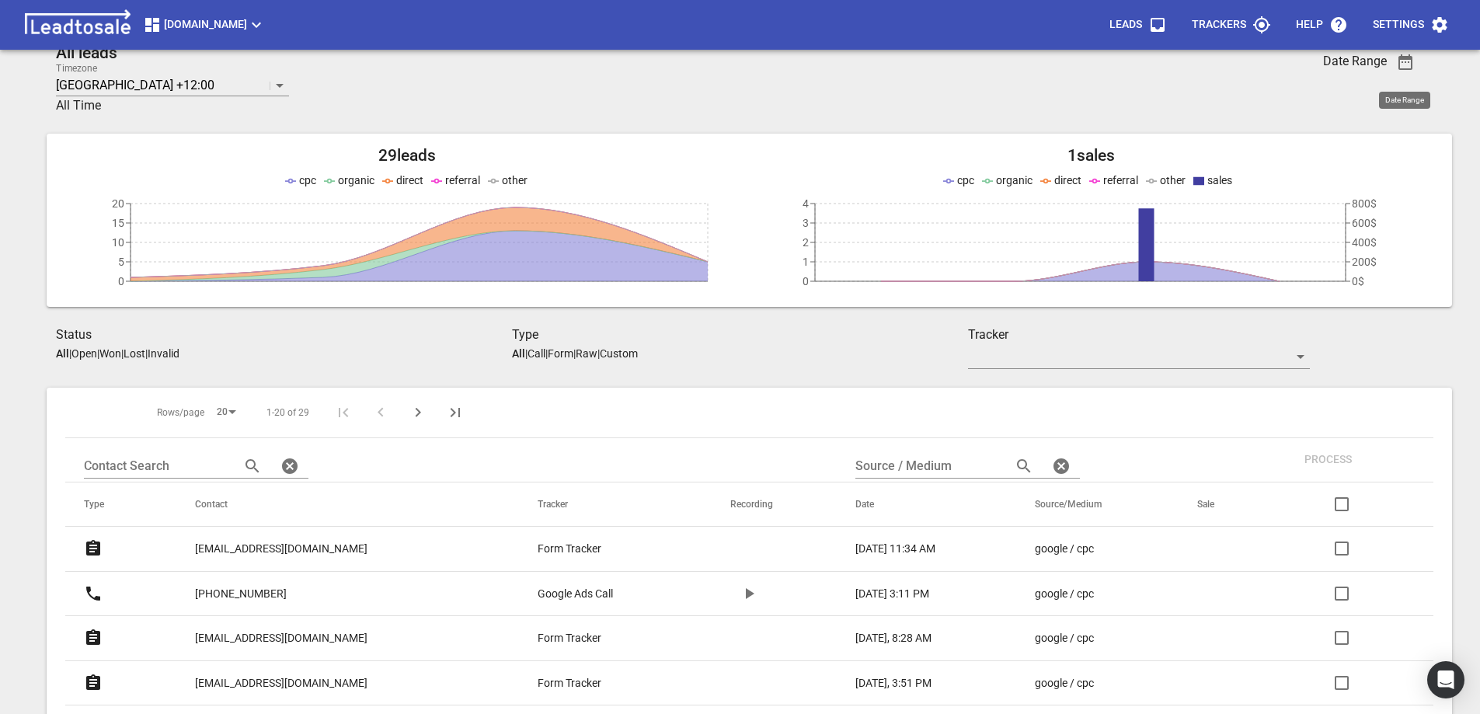
scroll to position [19, 0]
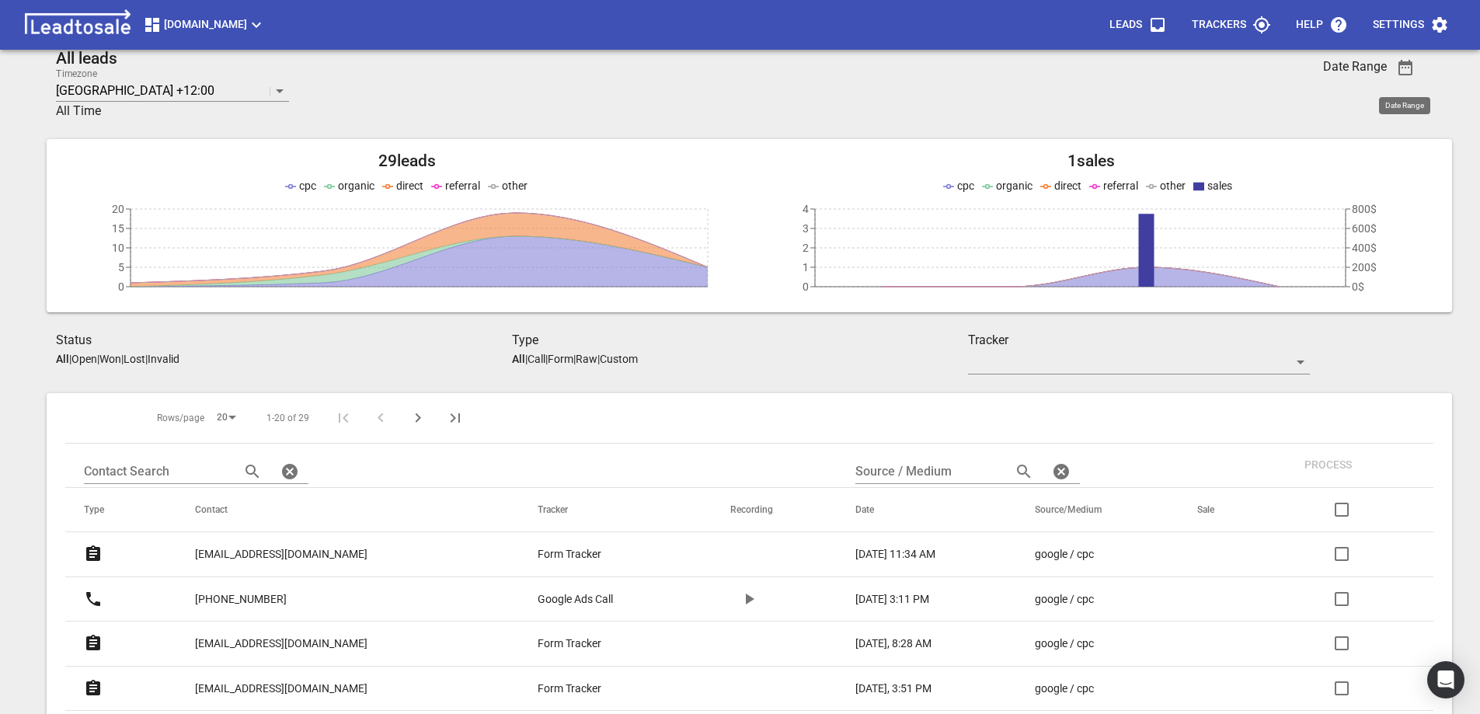
click at [120, 359] on p "Won" at bounding box center [110, 359] width 22 height 12
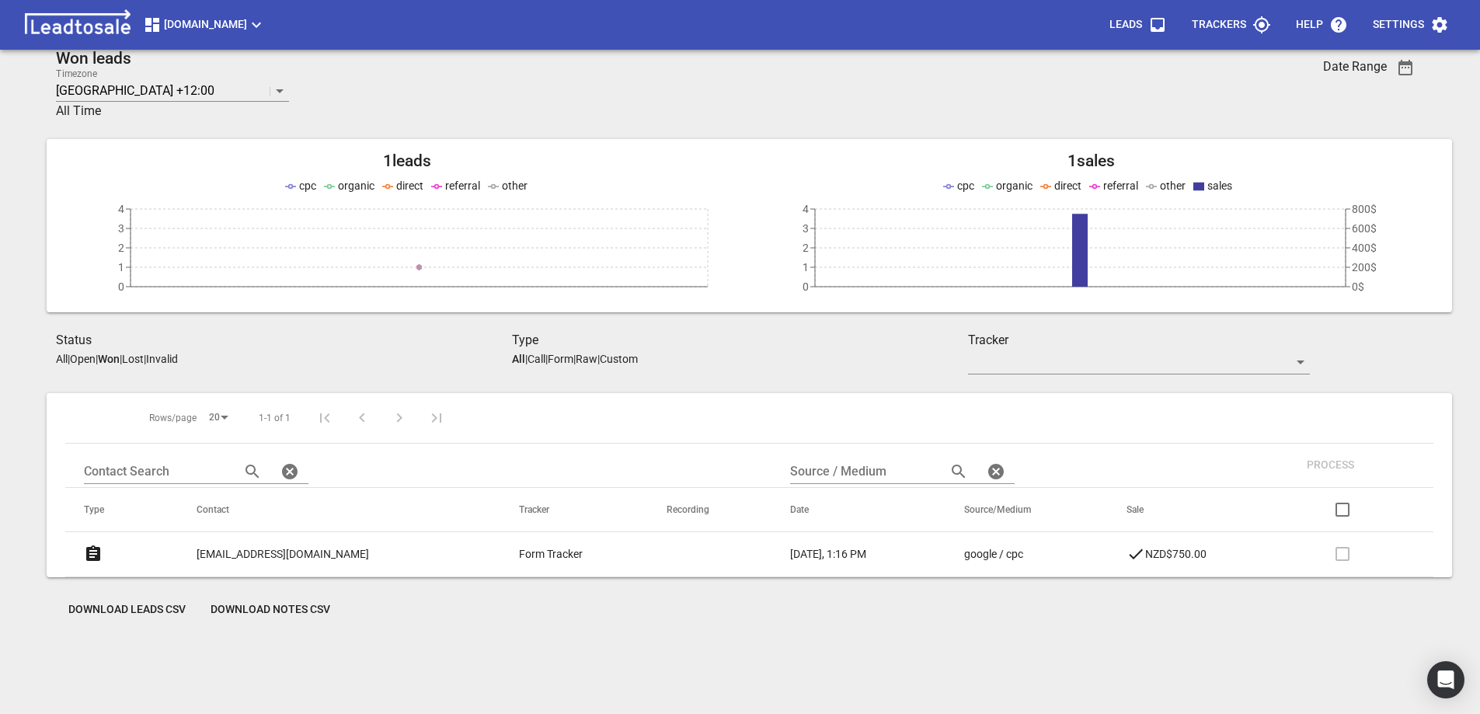
click at [86, 356] on p "Open" at bounding box center [83, 359] width 26 height 12
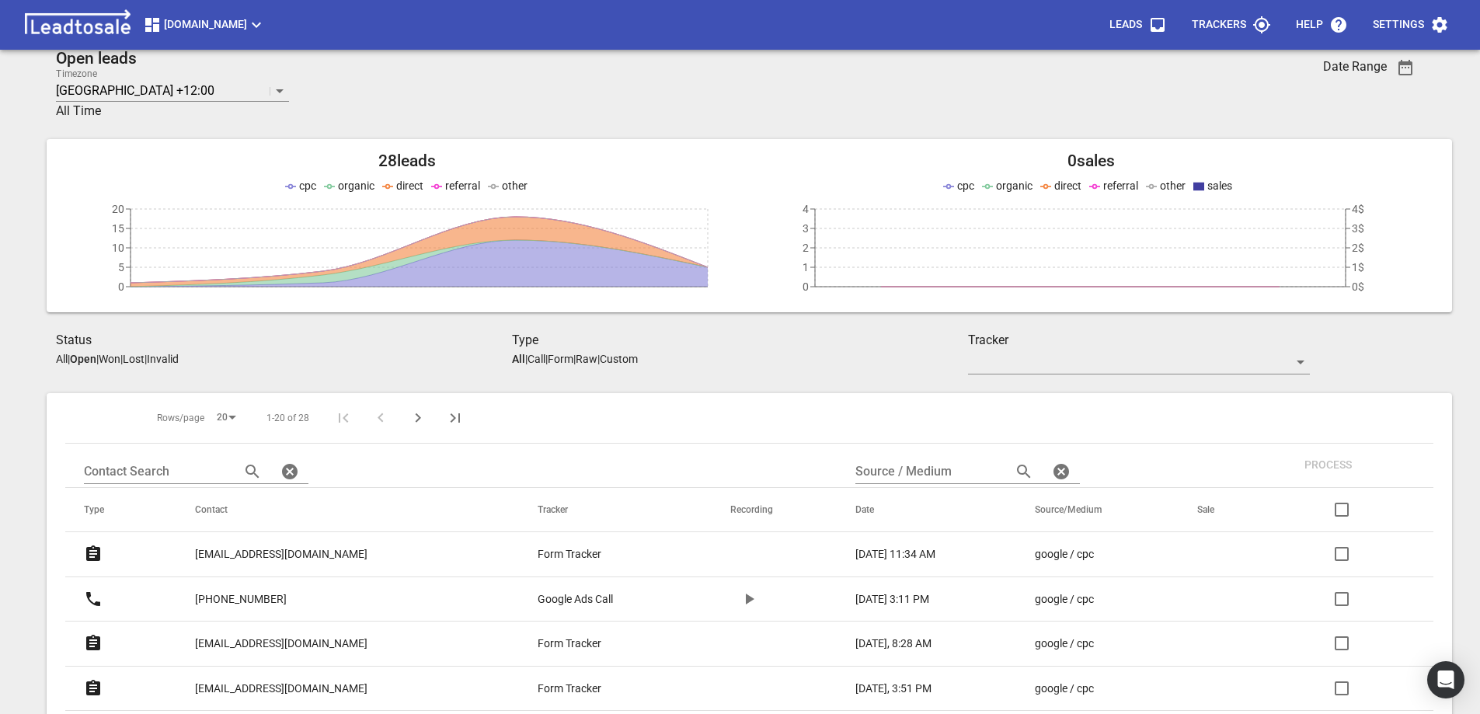
click at [61, 357] on p "All" at bounding box center [62, 359] width 12 height 12
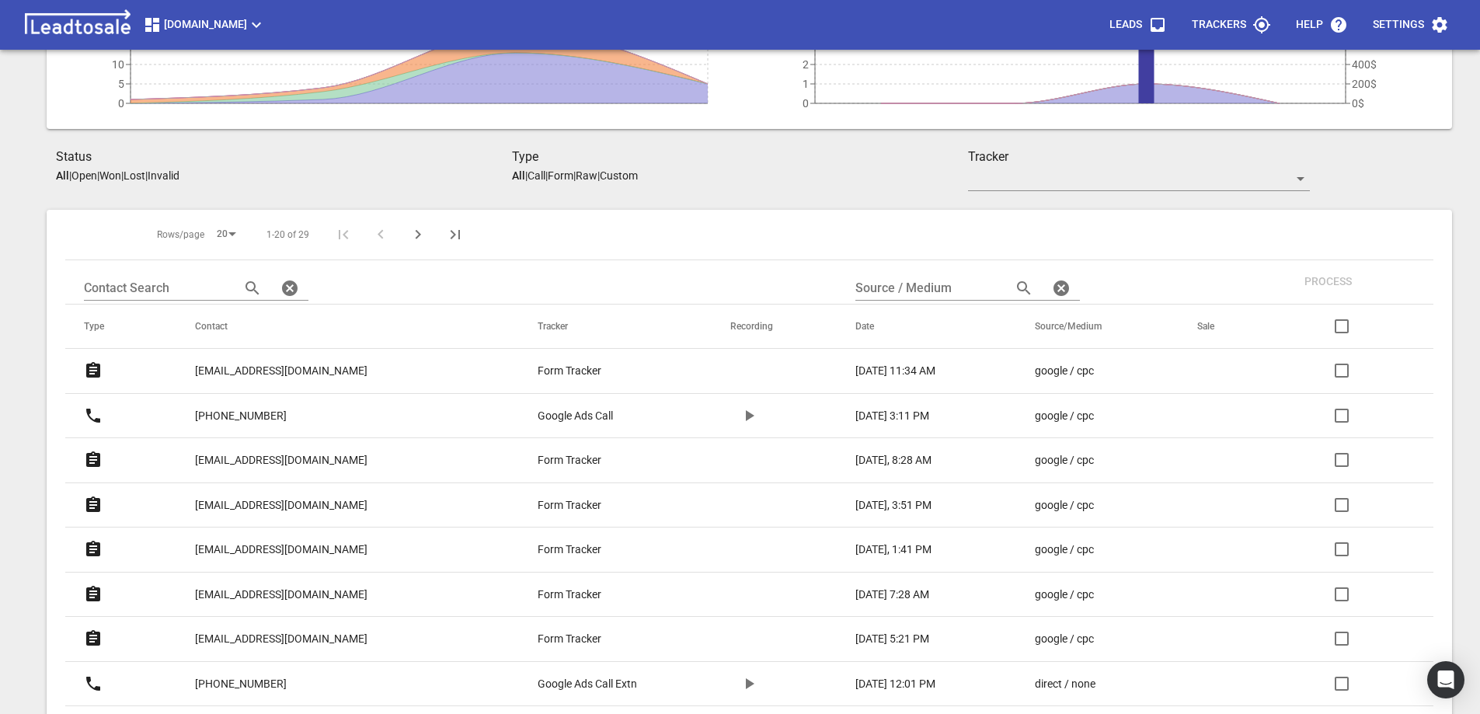
scroll to position [175, 0]
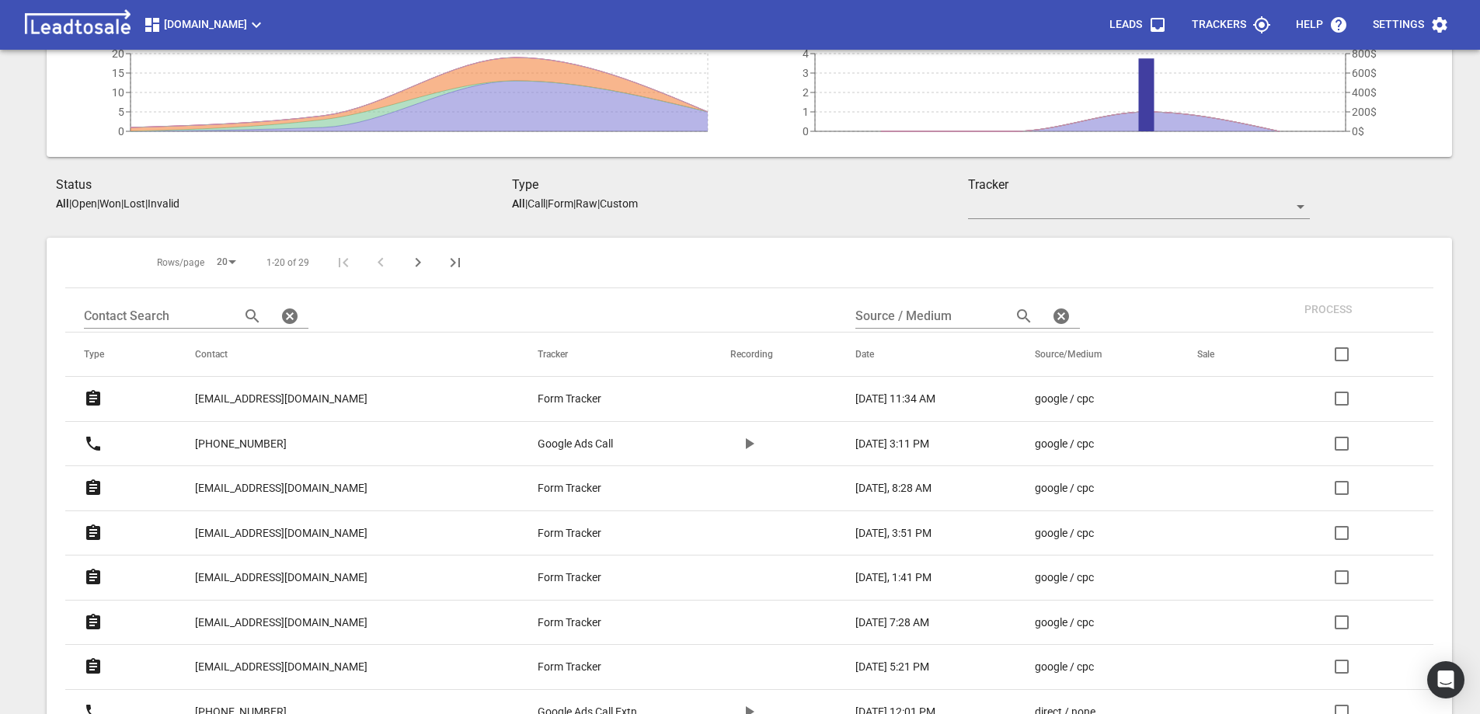
click at [820, 212] on div "Type All | Call | Form | Raw | Custom" at bounding box center [740, 194] width 456 height 37
click at [258, 443] on p "[PHONE_NUMBER]" at bounding box center [241, 444] width 92 height 16
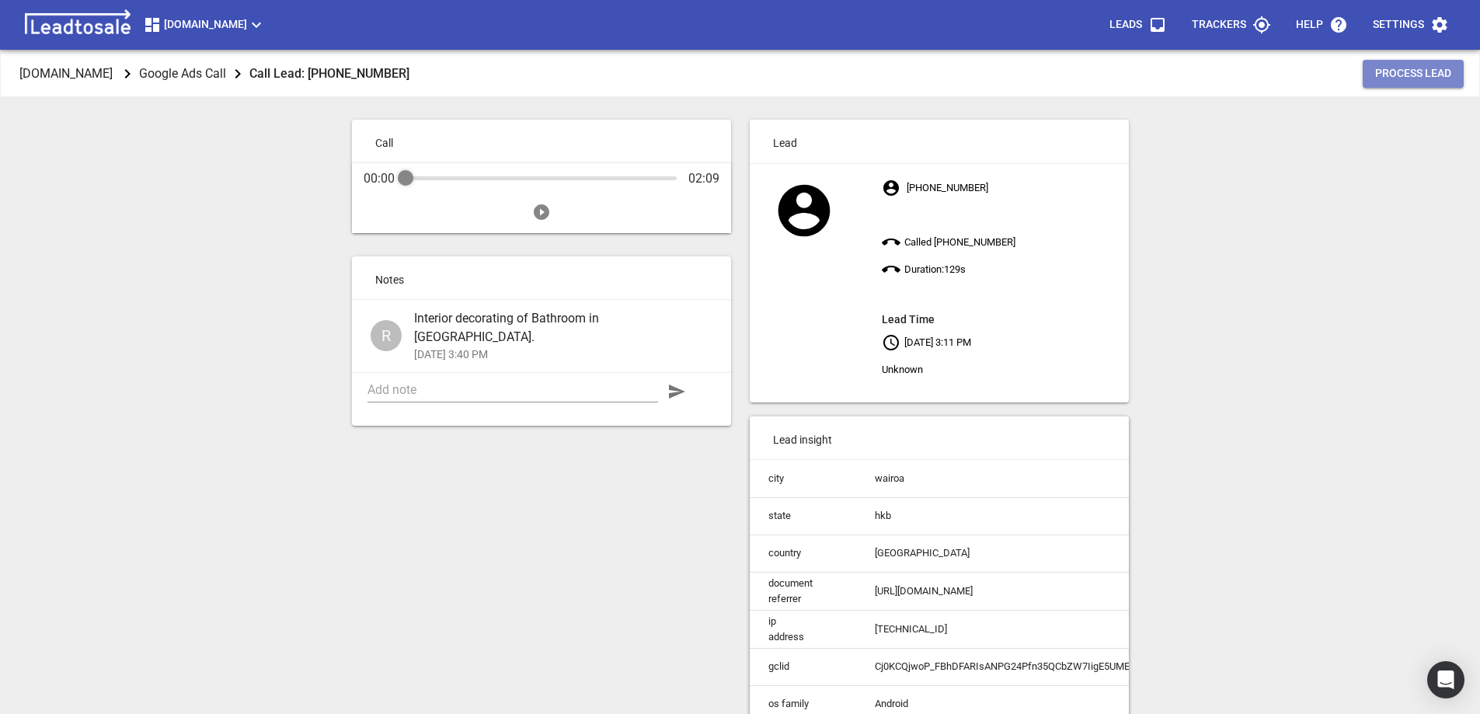
click at [1396, 78] on span "Process Lead" at bounding box center [1413, 74] width 76 height 16
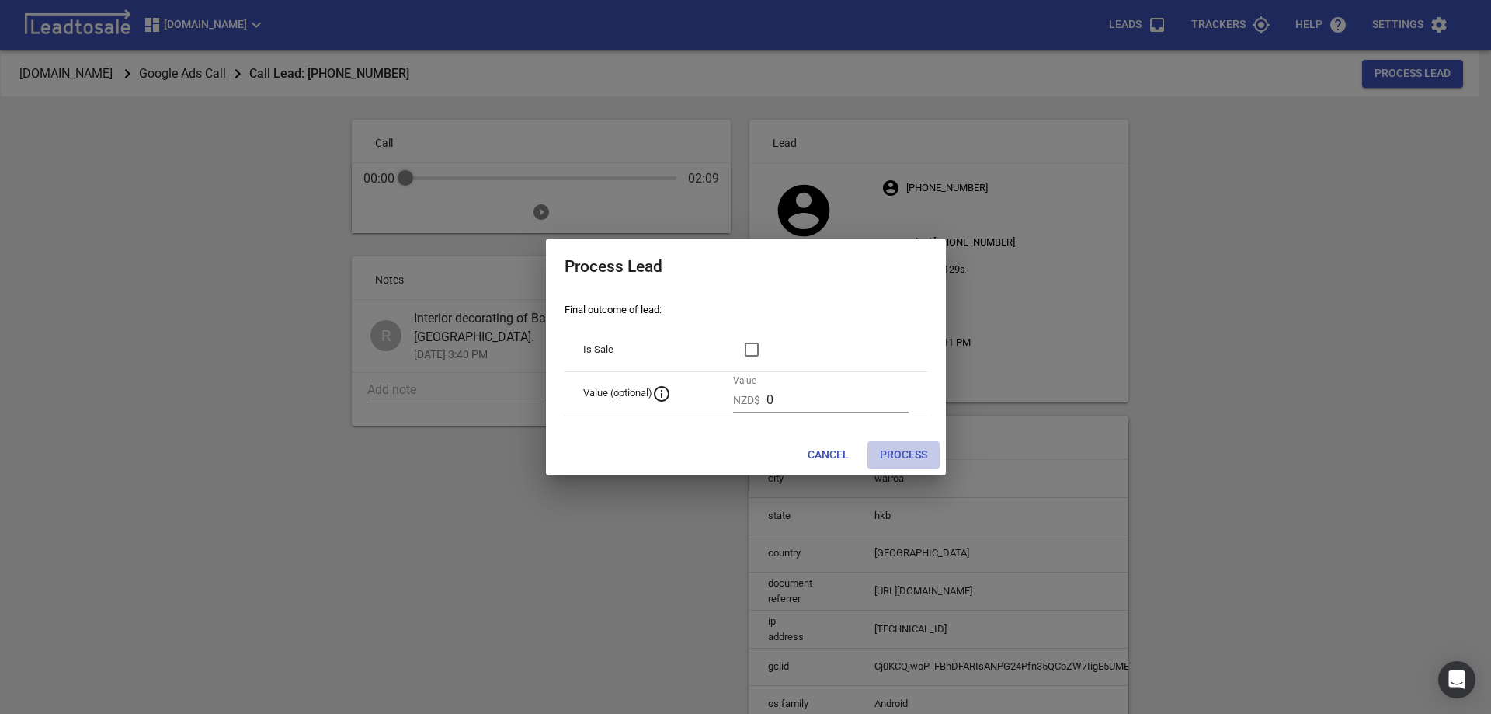
click at [904, 454] on span "Process" at bounding box center [903, 455] width 47 height 16
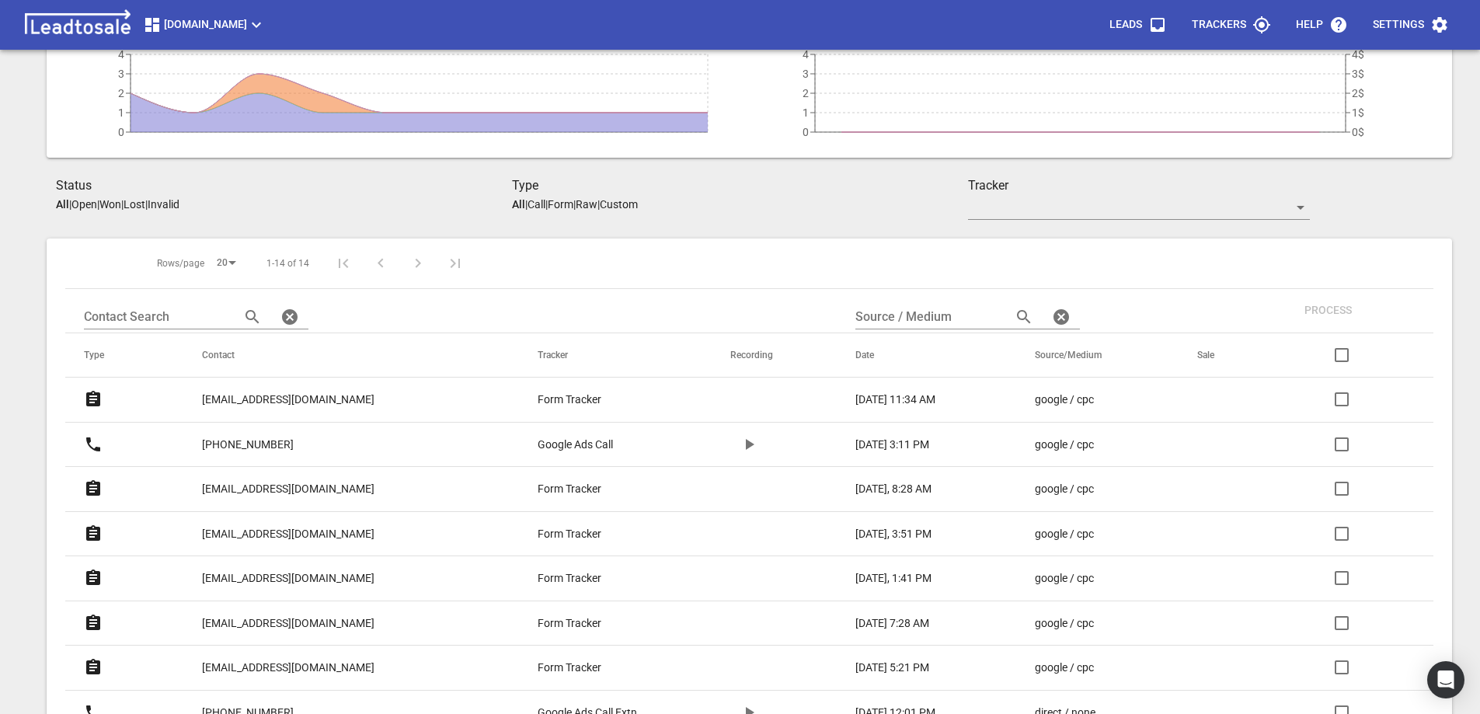
scroll to position [175, 0]
click at [1342, 444] on input "checkbox" at bounding box center [1341, 443] width 37 height 37
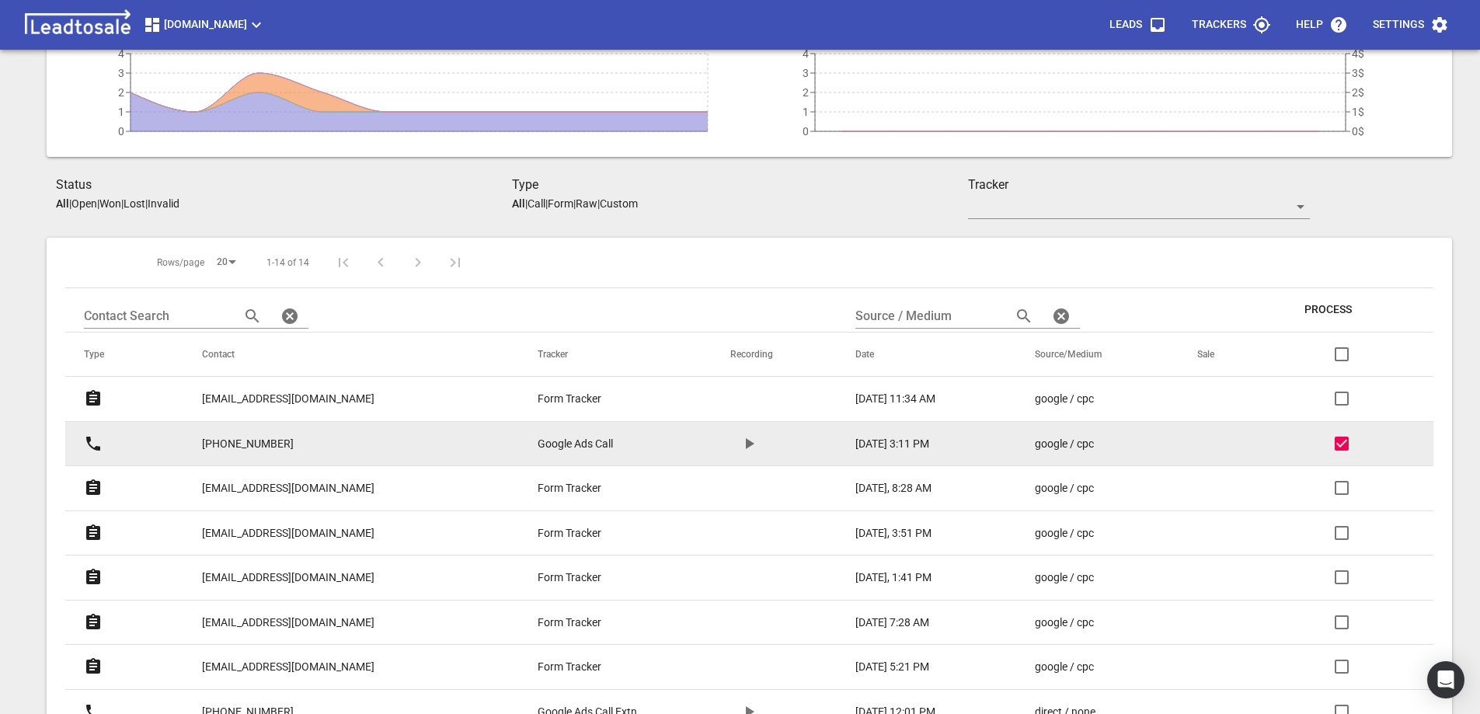
drag, startPoint x: 1342, startPoint y: 443, endPoint x: 1365, endPoint y: 445, distance: 23.4
click at [1365, 445] on td at bounding box center [1353, 443] width 160 height 45
click at [1330, 309] on span "Process" at bounding box center [1327, 310] width 47 height 16
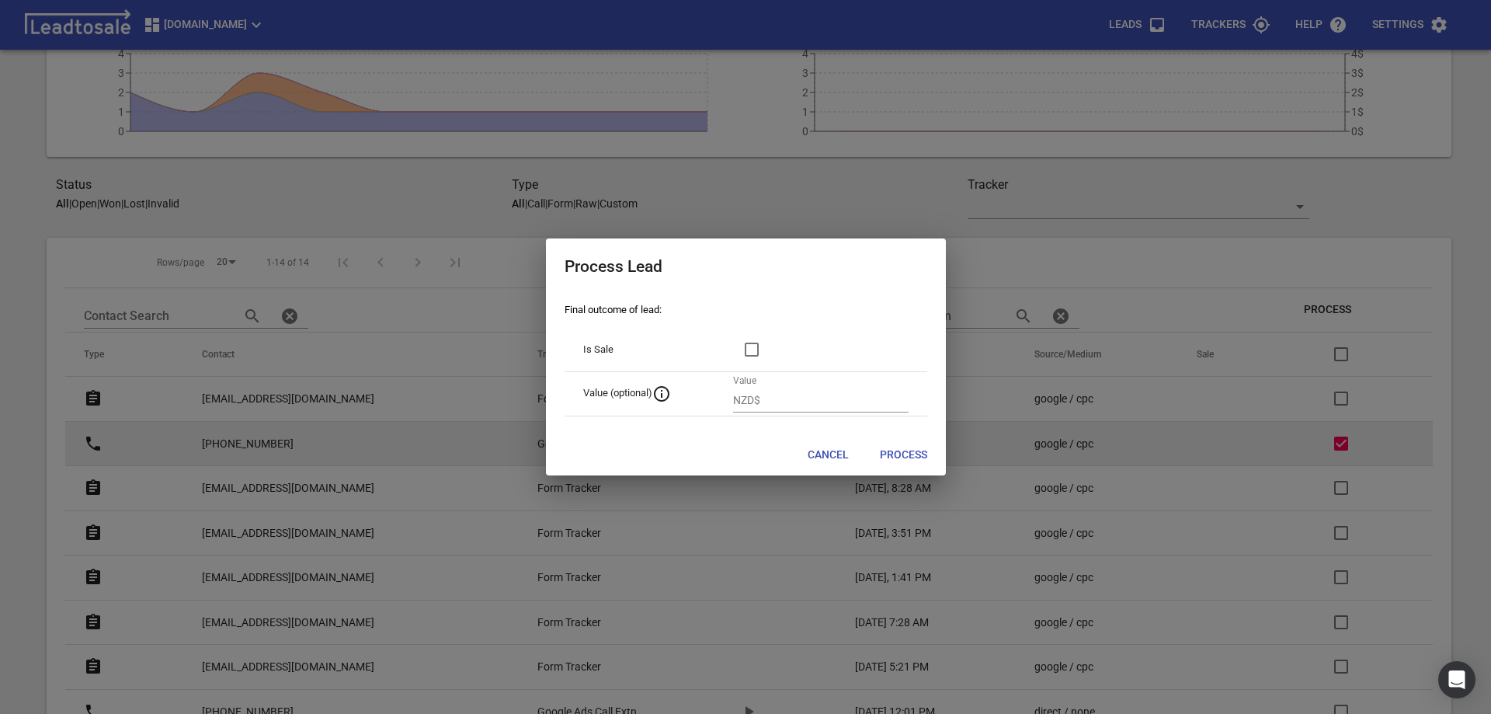
click at [894, 454] on span "Process" at bounding box center [903, 455] width 47 height 16
checkbox input "false"
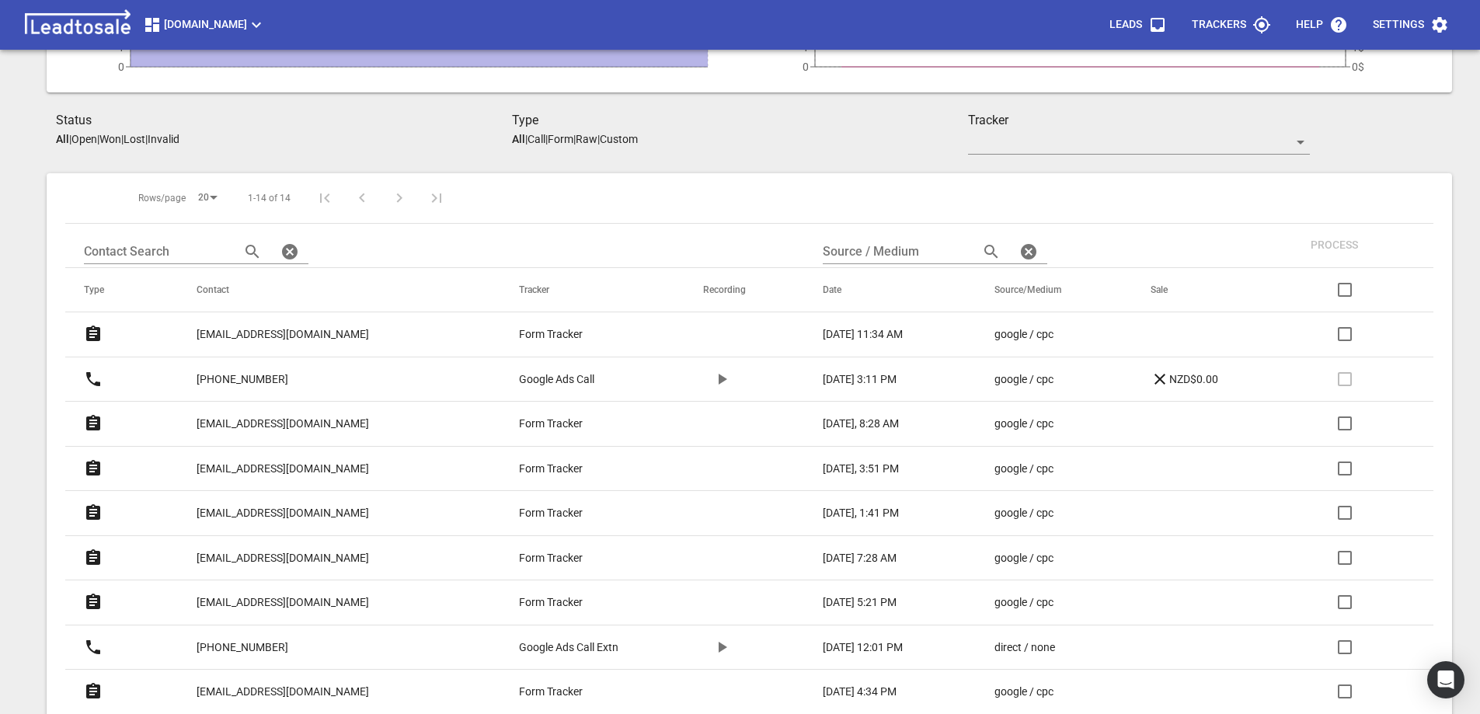
scroll to position [217, 0]
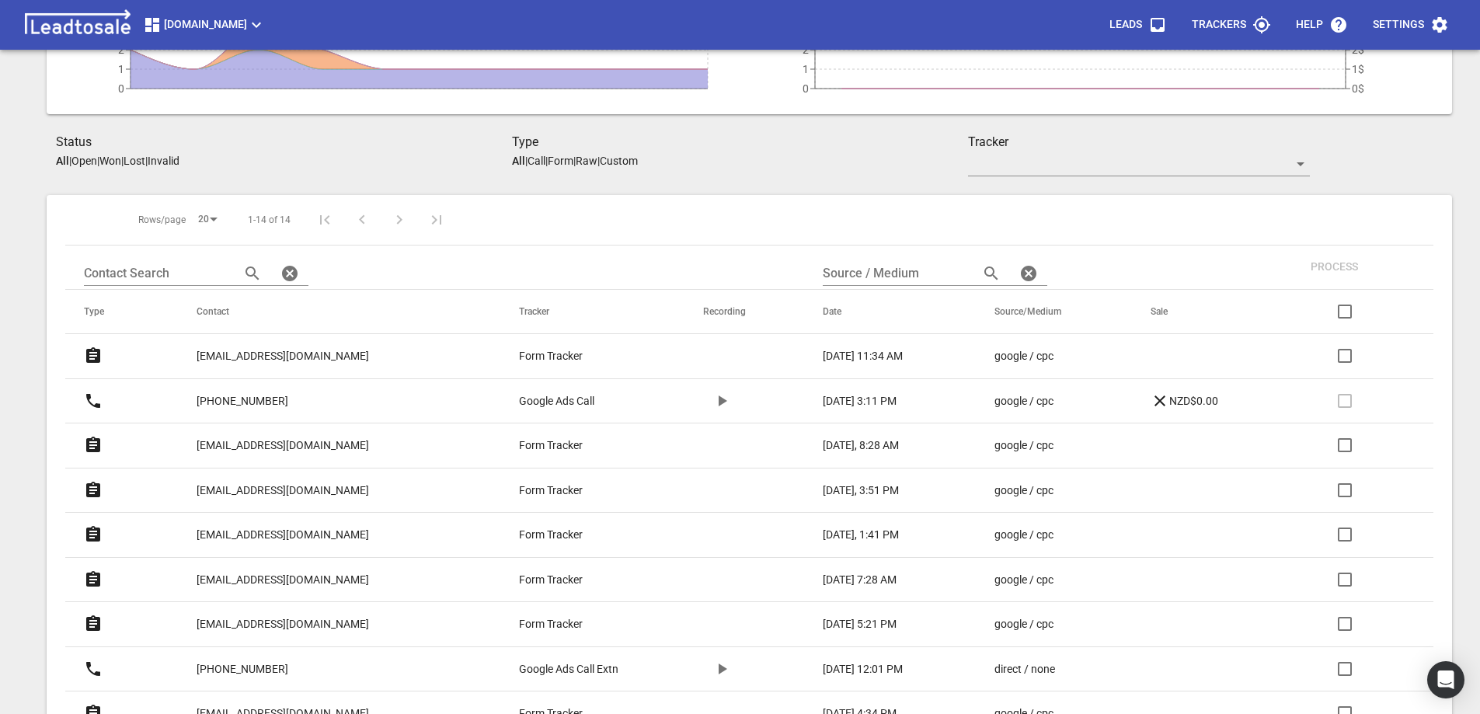
click at [1191, 401] on p "NZD$0.00" at bounding box center [1184, 400] width 68 height 19
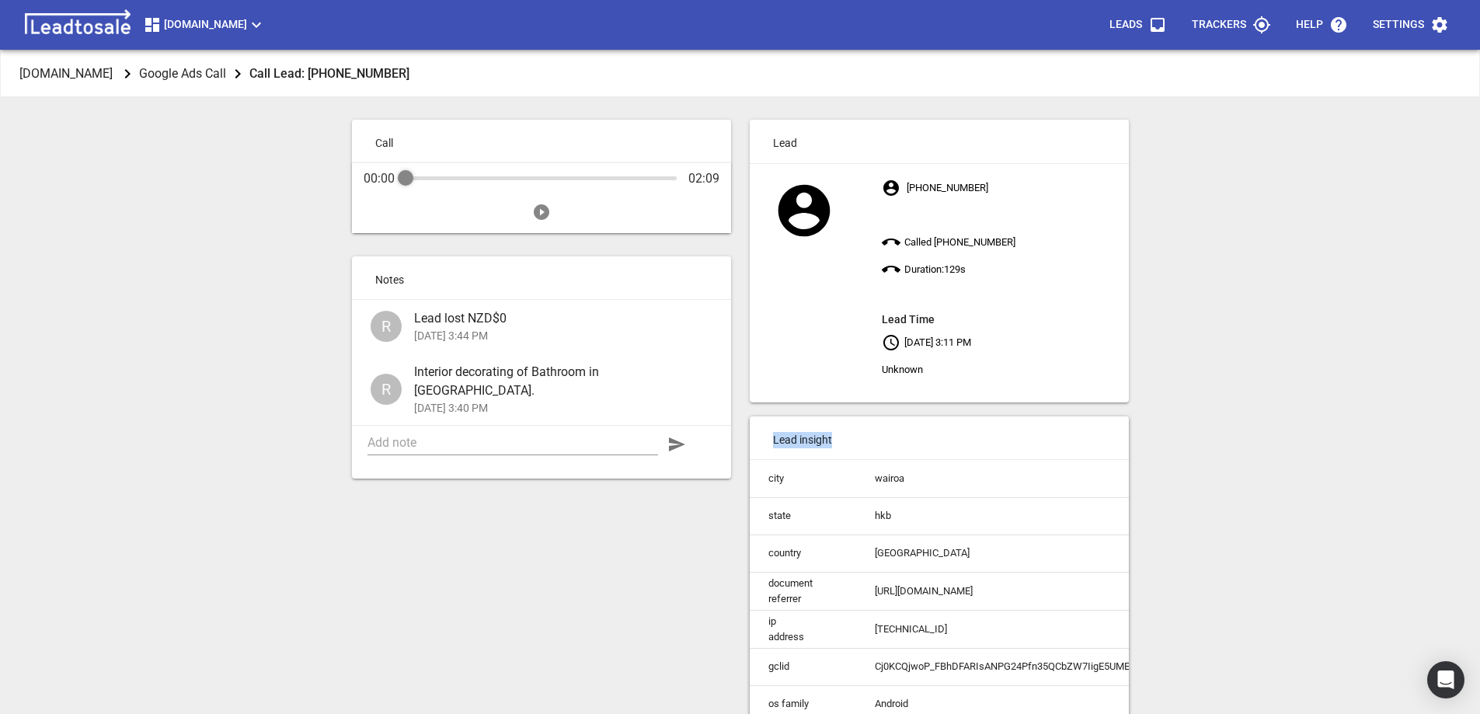
click at [1192, 402] on div "[DOMAIN_NAME] Google Ads Call Call Lead: [PHONE_NUMBER] Call 00:00 02:09 Notes …" at bounding box center [739, 407] width 1467 height 714
click at [1247, 380] on div "Design2renovate.co.nz Google Ads Call Call Lead: +64211003818 Call 00:00 02:09 …" at bounding box center [739, 407] width 1467 height 714
click at [1246, 367] on div "Design2renovate.co.nz Google Ads Call Call Lead: +64211003818 Call 00:00 02:09 …" at bounding box center [739, 407] width 1467 height 714
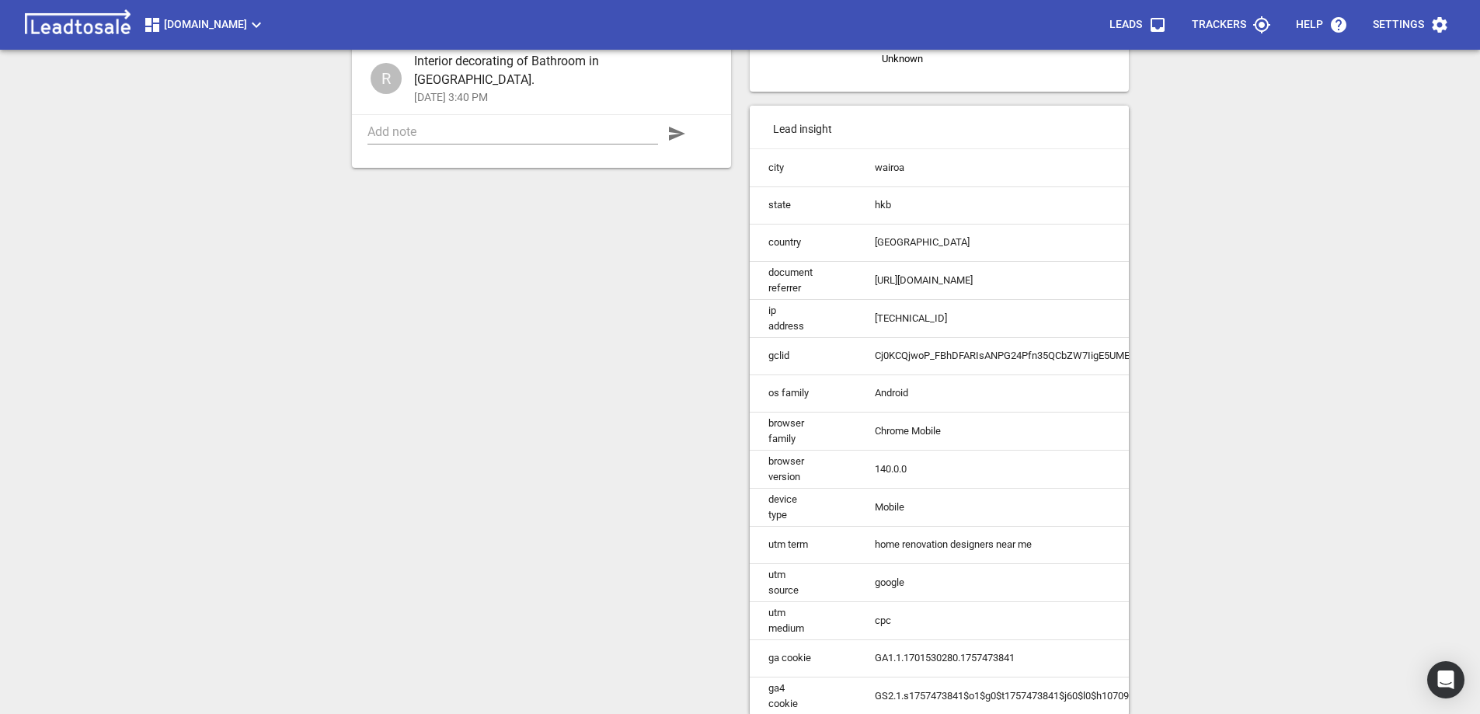
scroll to position [333, 0]
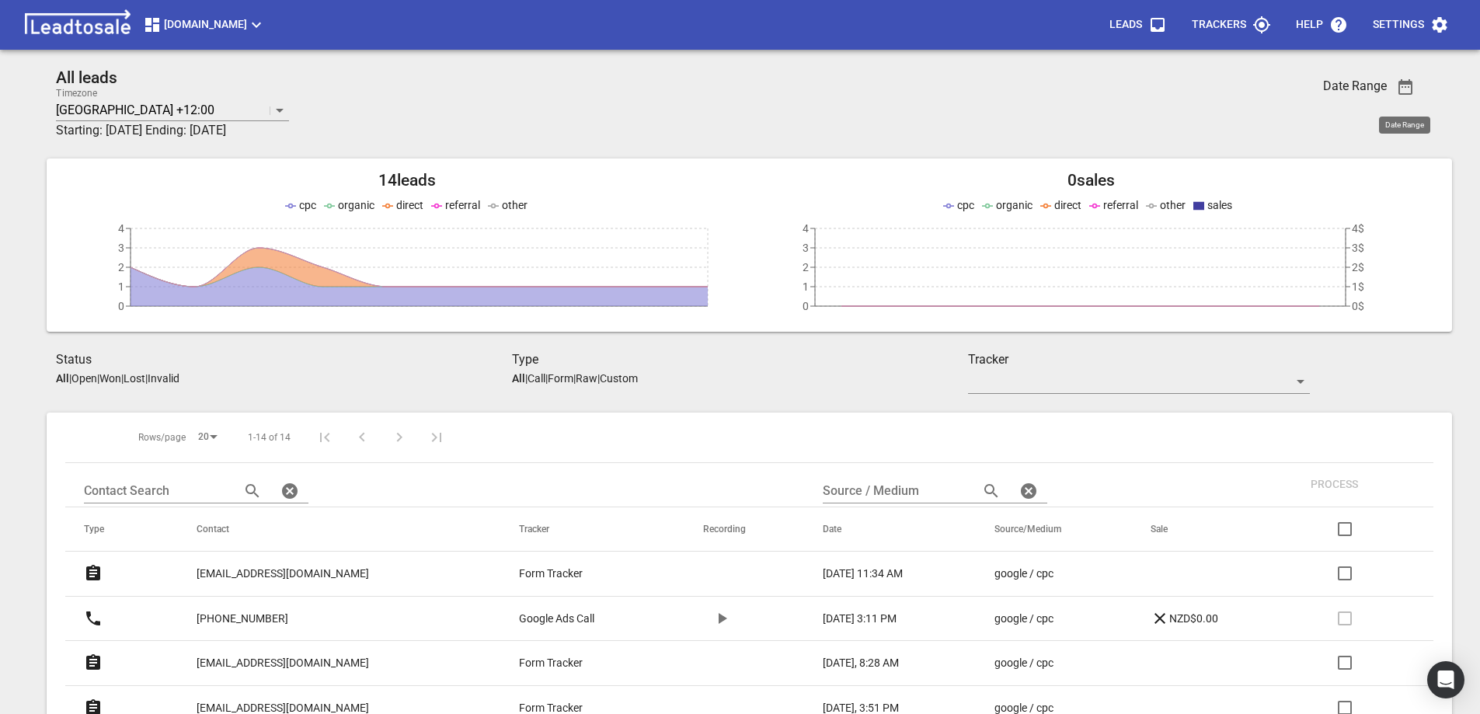
click at [1408, 83] on icon "button" at bounding box center [1405, 87] width 14 height 16
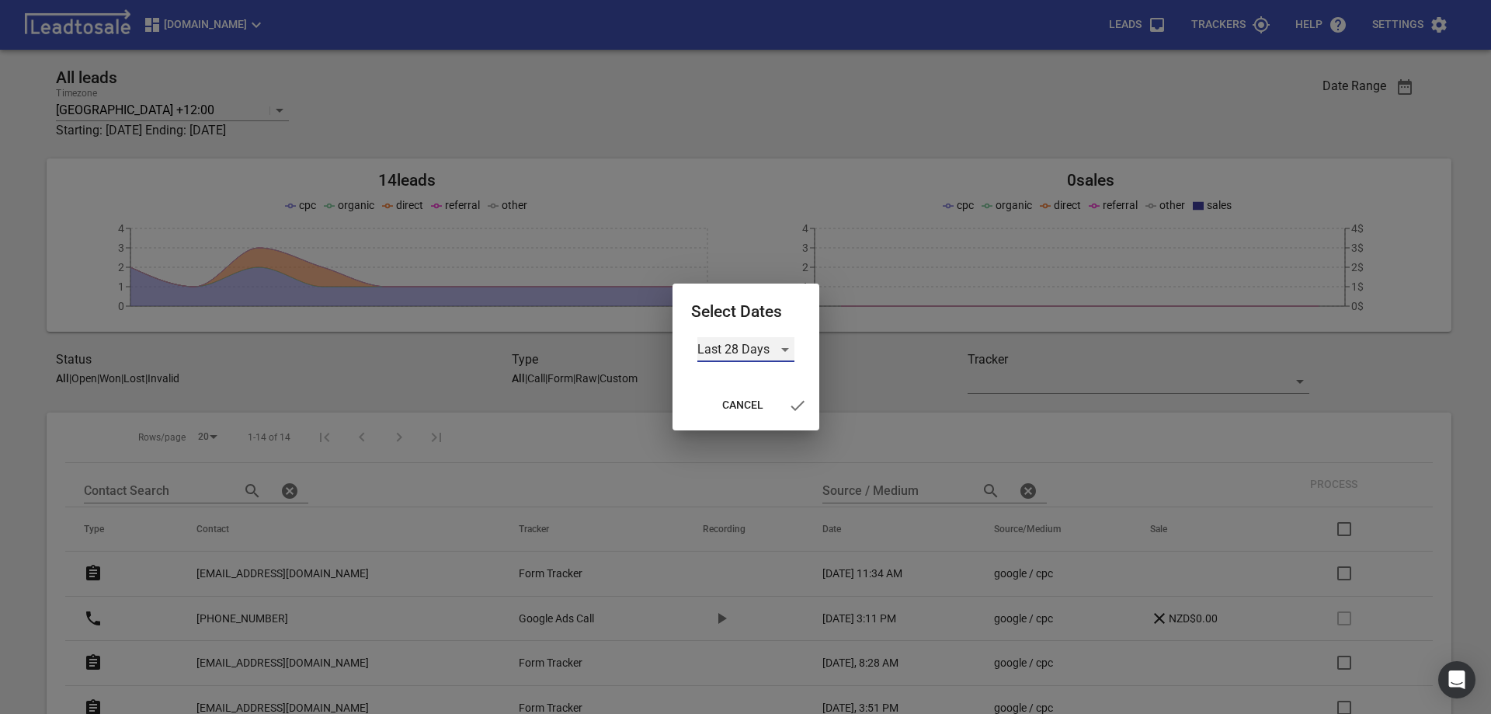
click at [784, 351] on div "Last 28 Days" at bounding box center [745, 349] width 97 height 25
click at [718, 421] on li "All Time" at bounding box center [745, 423] width 97 height 37
click at [791, 405] on icon "button" at bounding box center [788, 405] width 14 height 10
